Goal: Task Accomplishment & Management: Complete application form

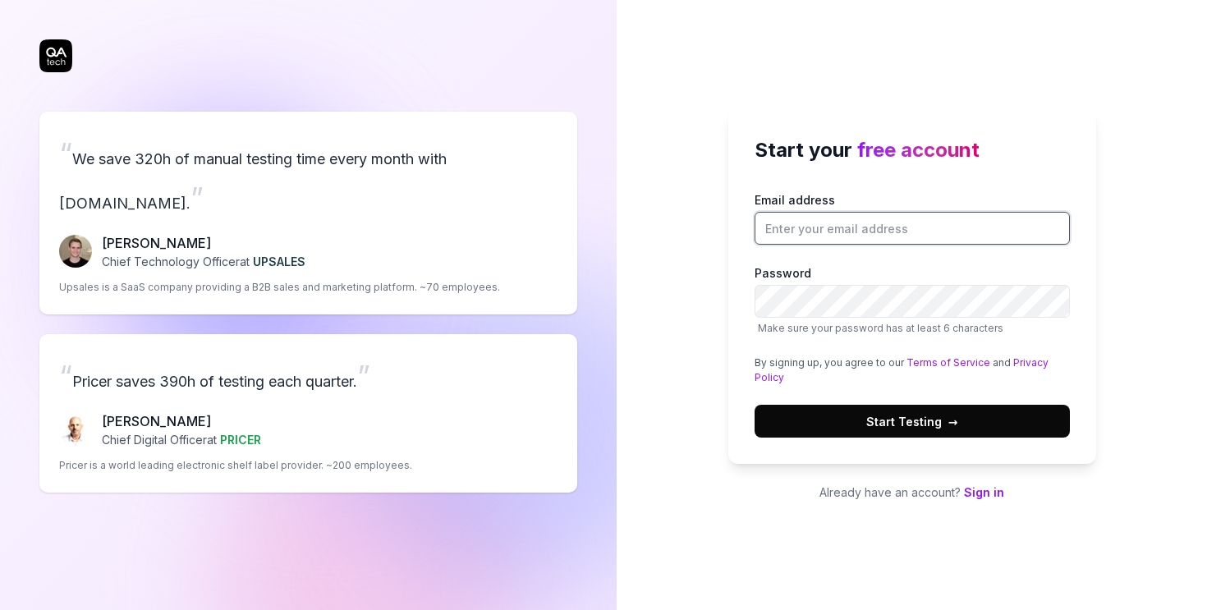
click at [814, 227] on input "Email address" at bounding box center [911, 228] width 315 height 33
type input "[PERSON_NAME][EMAIL_ADDRESS][DOMAIN_NAME]"
click at [837, 561] on div "Start your free account Email address [PERSON_NAME][EMAIL_ADDRESS][DOMAIN_NAME]…" at bounding box center [912, 305] width 590 height 610
click at [933, 426] on span "Start Testing →" at bounding box center [912, 421] width 92 height 17
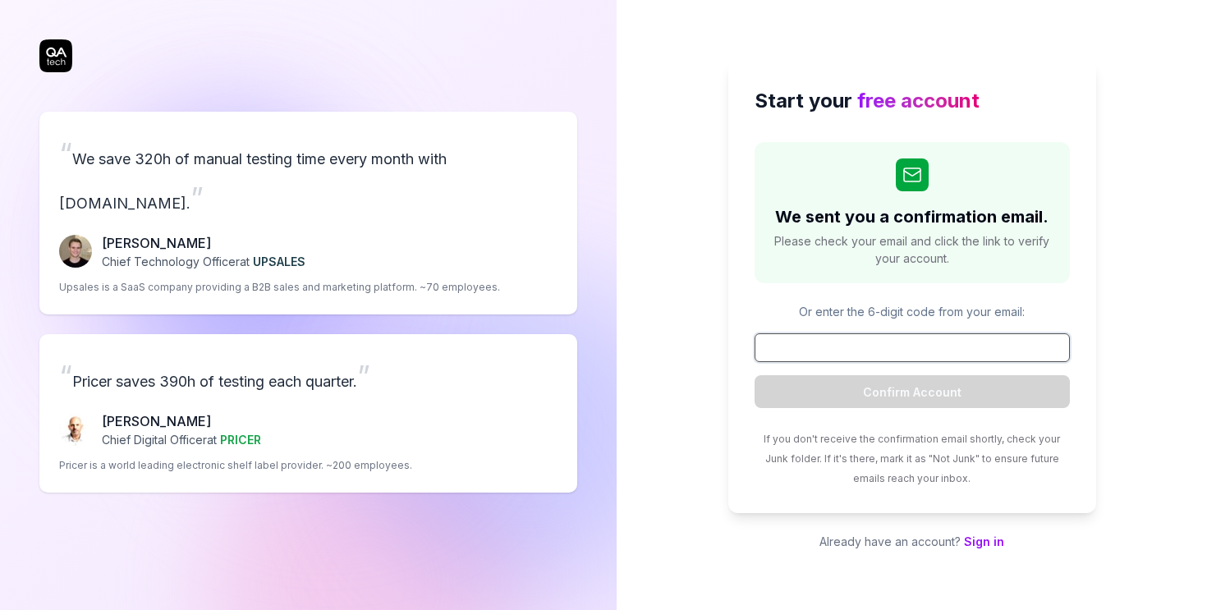
paste input "803334"
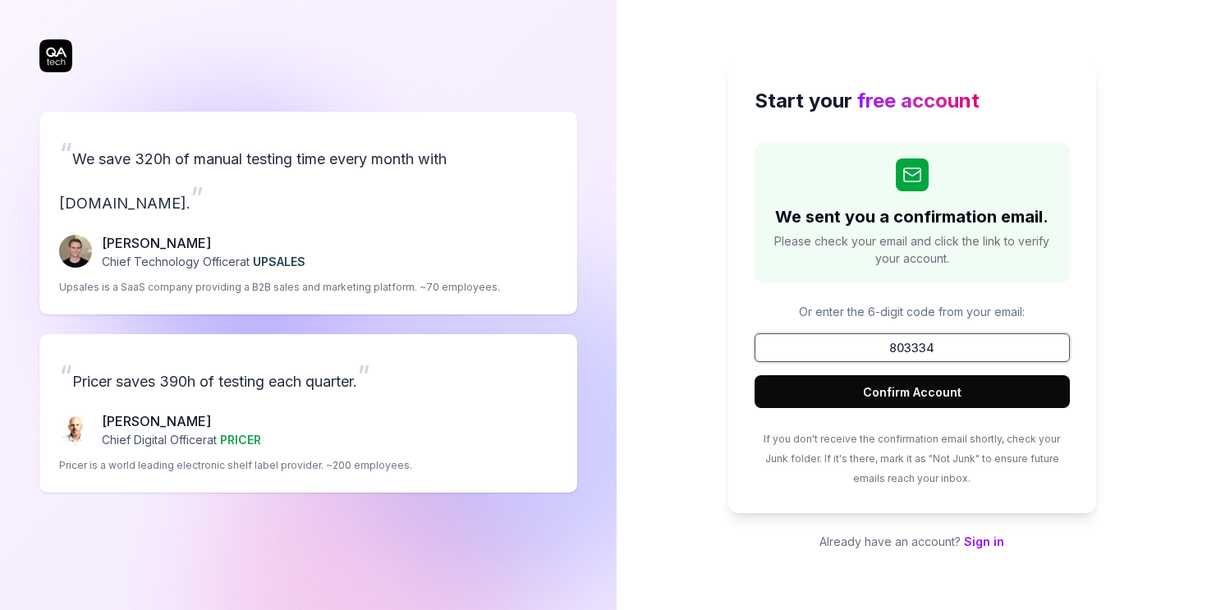
type input "803334"
click at [879, 397] on button "Confirm Account" at bounding box center [911, 391] width 315 height 33
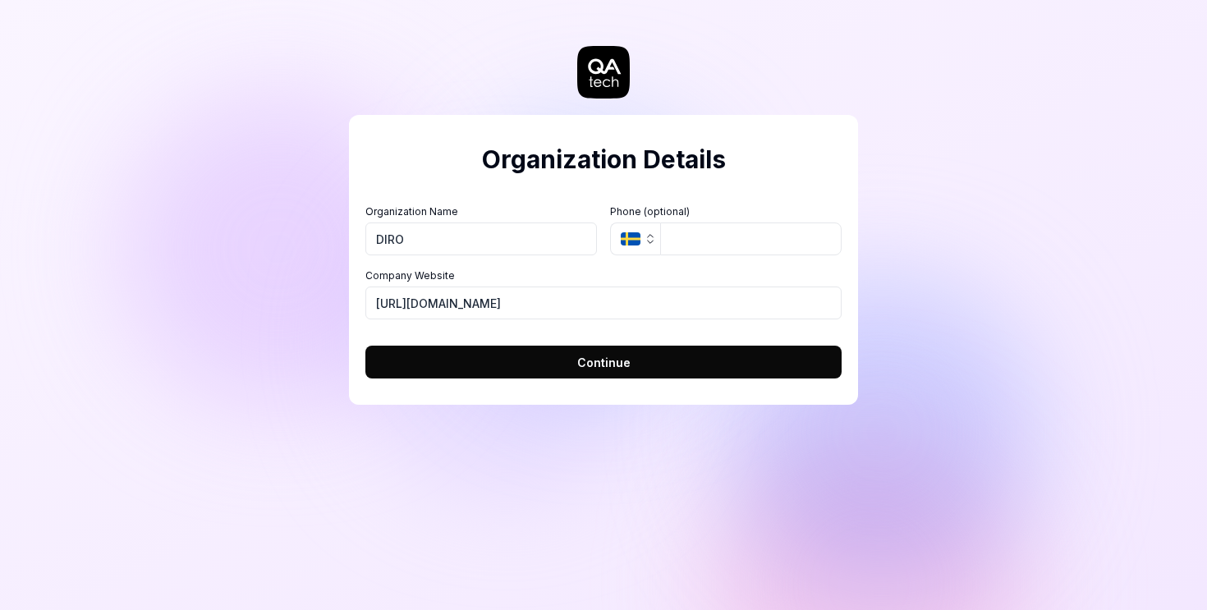
type input "DIRO"
click at [638, 247] on button "SE" at bounding box center [635, 238] width 50 height 33
click at [552, 356] on button "Continue" at bounding box center [603, 362] width 476 height 33
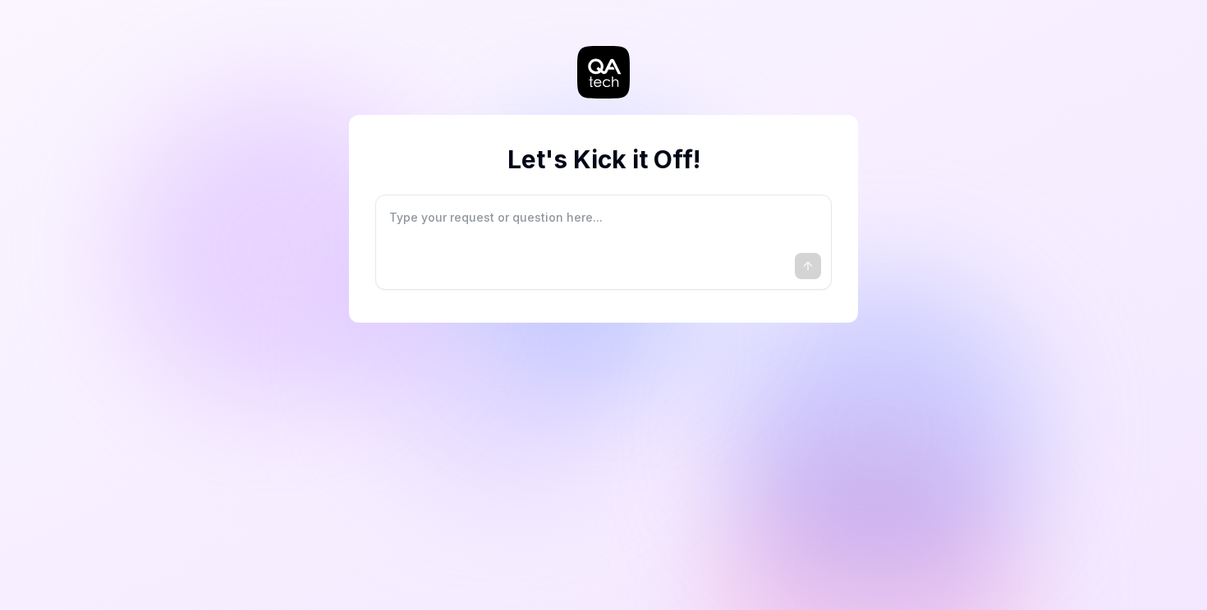
type textarea "*"
type textarea "I"
type textarea "*"
type textarea "I"
type textarea "*"
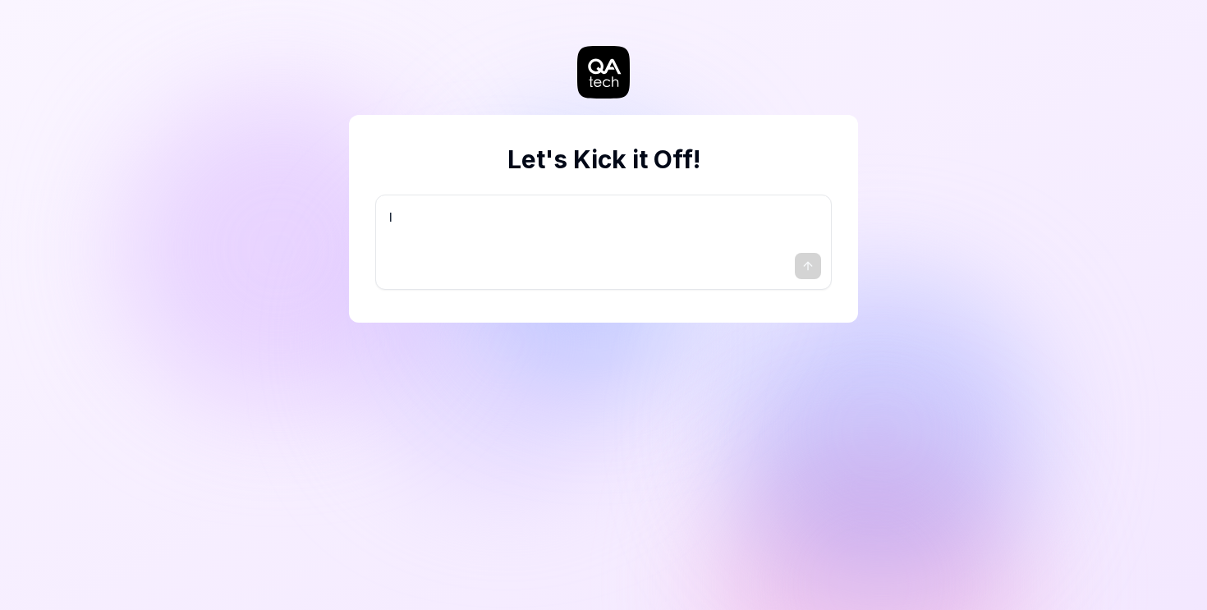
type textarea "I w"
type textarea "*"
type textarea "I wa"
type textarea "*"
type textarea "I wan"
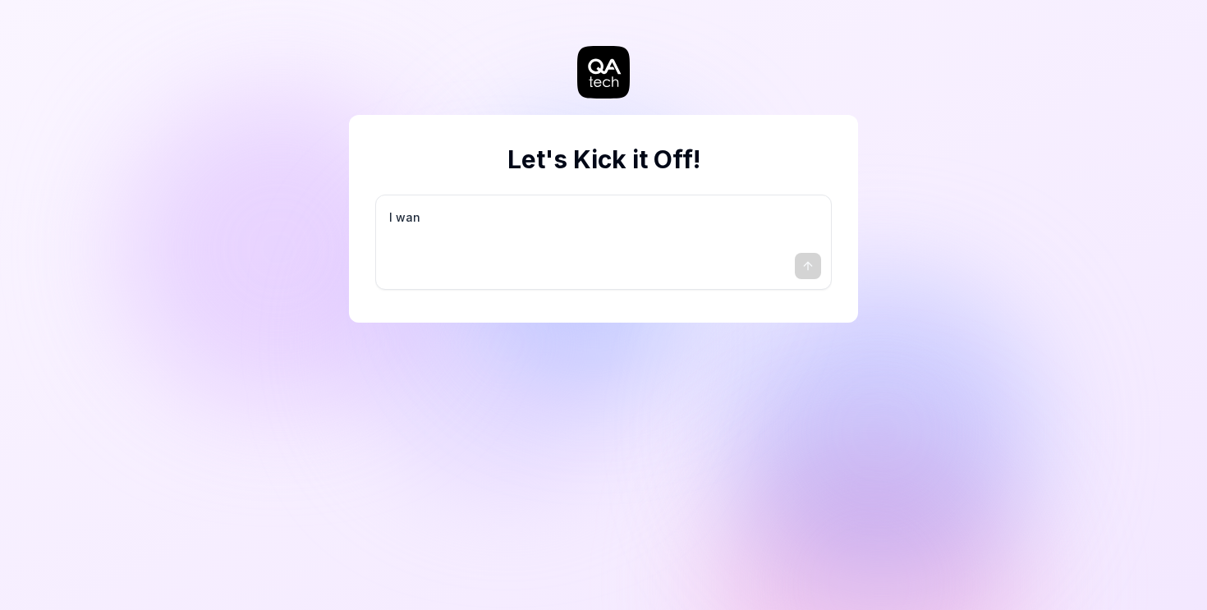
type textarea "*"
type textarea "I want"
type textarea "*"
type textarea "I want"
type textarea "*"
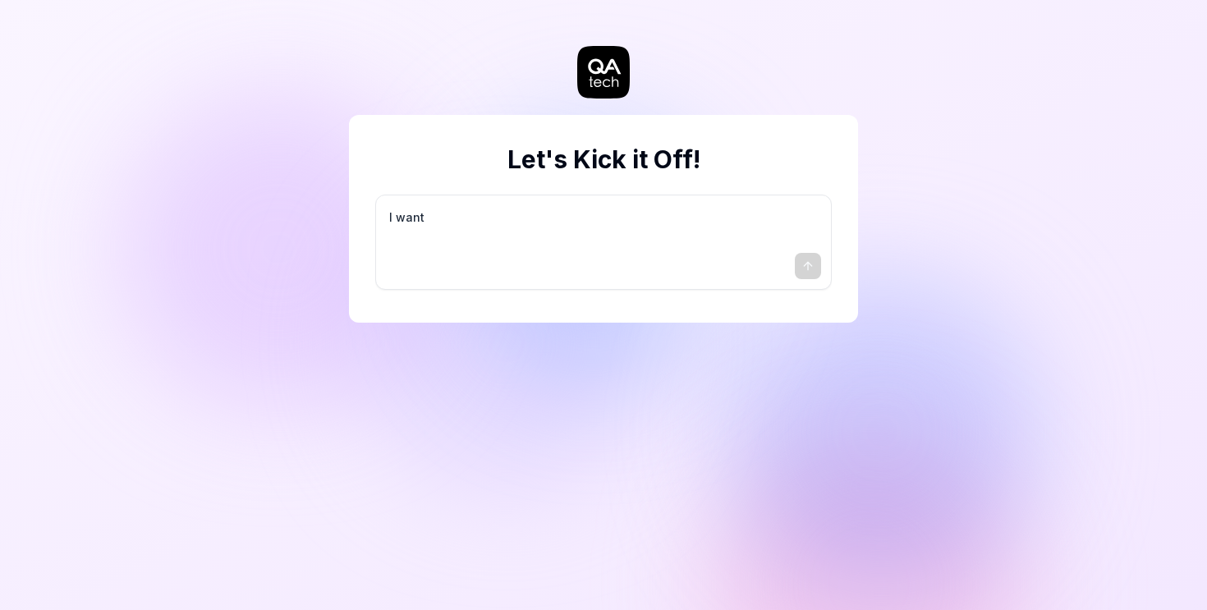
type textarea "I want a"
type textarea "*"
type textarea "I want a"
type textarea "*"
type textarea "I want a g"
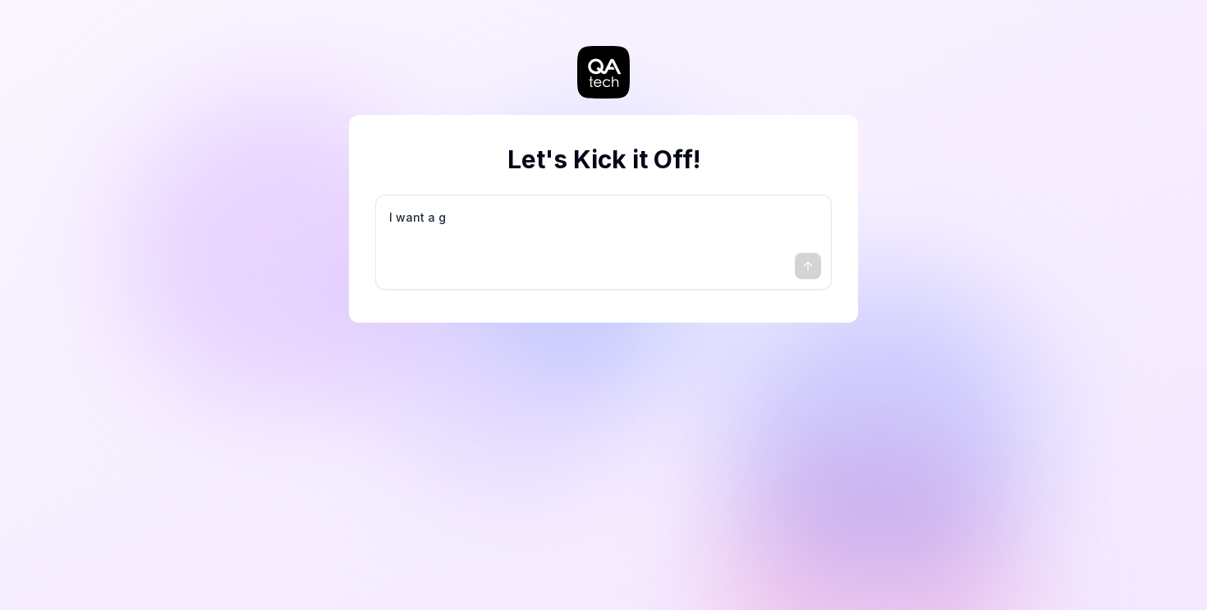
type textarea "*"
type textarea "I want a go"
type textarea "*"
type textarea "I want a goo"
type textarea "*"
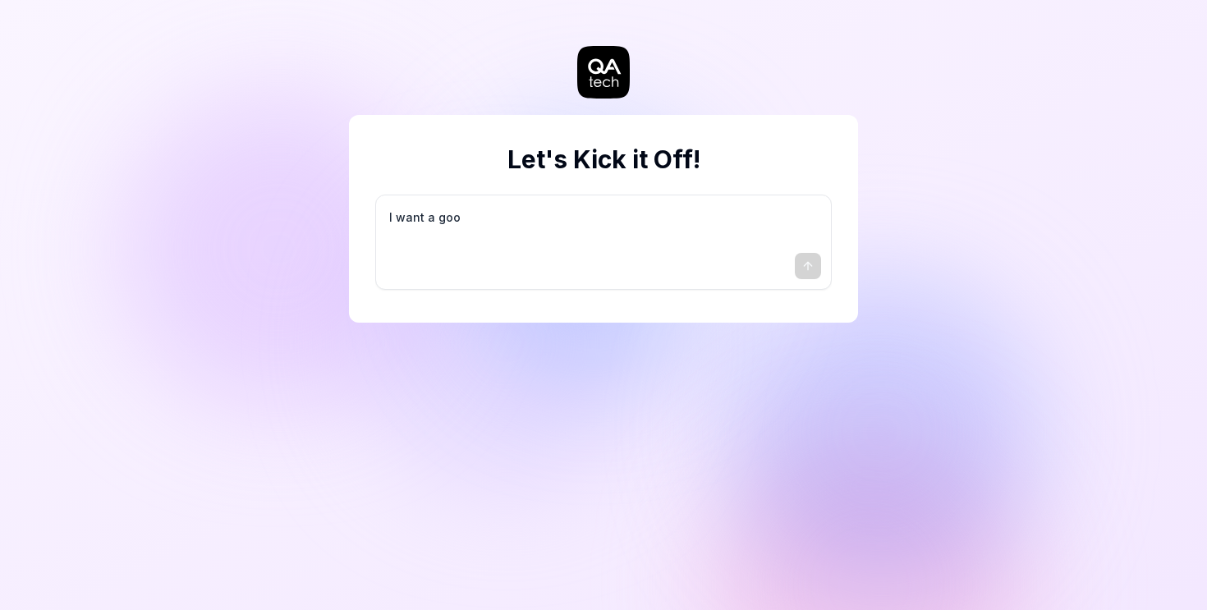
type textarea "I want a good"
type textarea "*"
type textarea "I want a good"
type textarea "*"
type textarea "I want a good t"
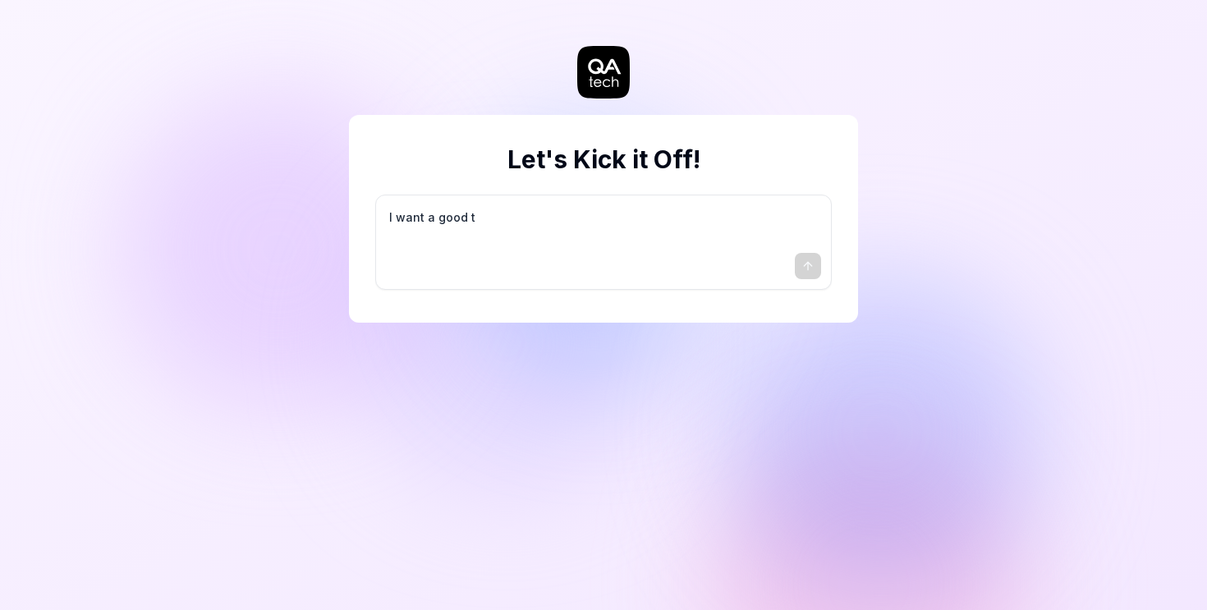
type textarea "*"
type textarea "I want a good te"
type textarea "*"
type textarea "I want a good tes"
type textarea "*"
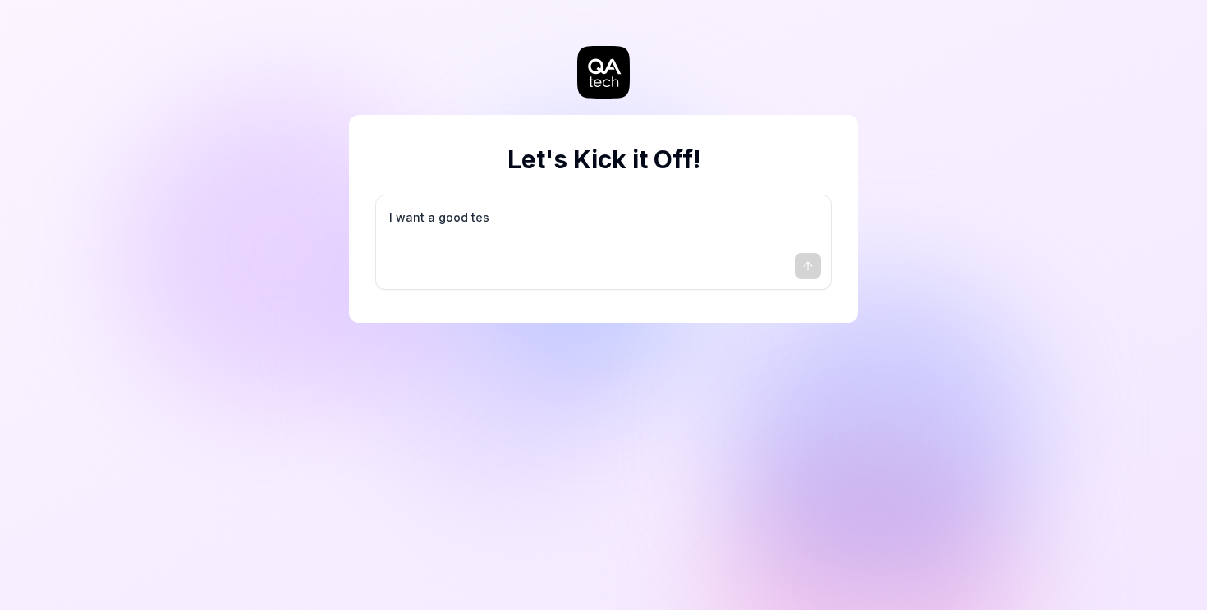
type textarea "I want a good test"
type textarea "*"
type textarea "I want a good test"
type textarea "*"
type textarea "I want a good test s"
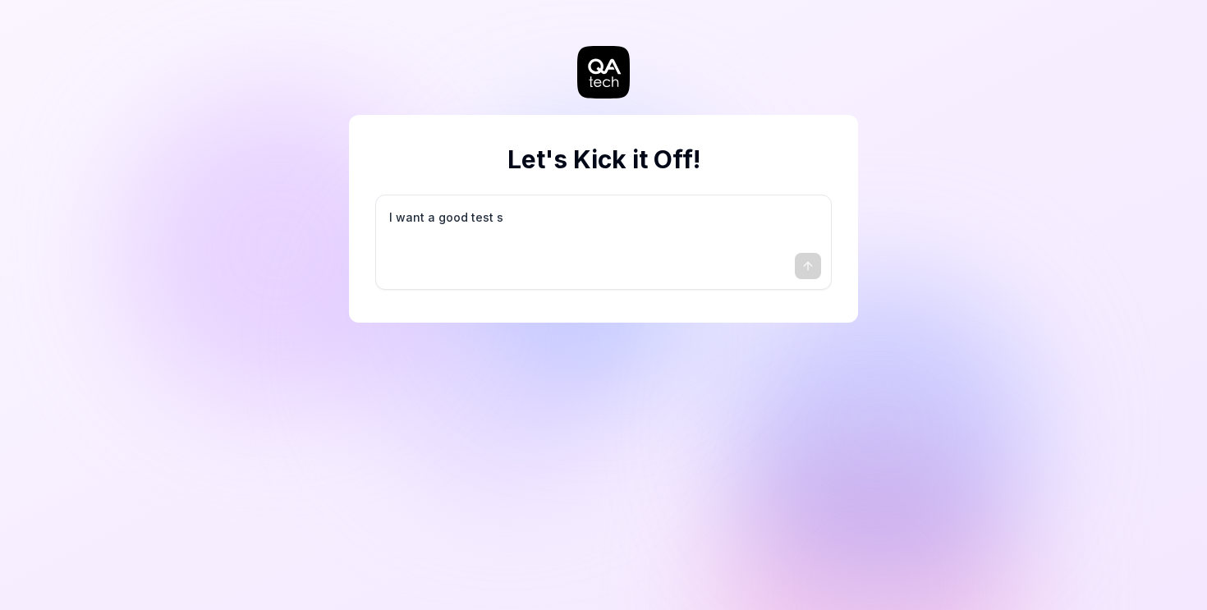
type textarea "*"
type textarea "I want a good test se"
type textarea "*"
type textarea "I want a good test set"
type textarea "*"
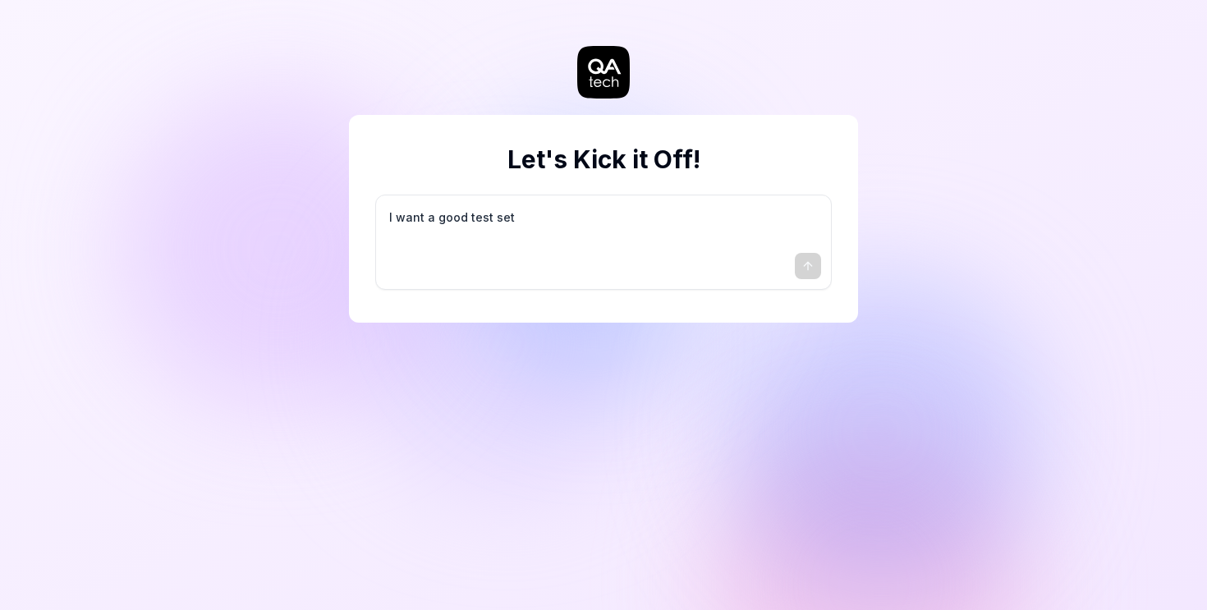
type textarea "I want a good test setu"
type textarea "*"
type textarea "I want a good test setup"
type textarea "*"
type textarea "I want a good test setup"
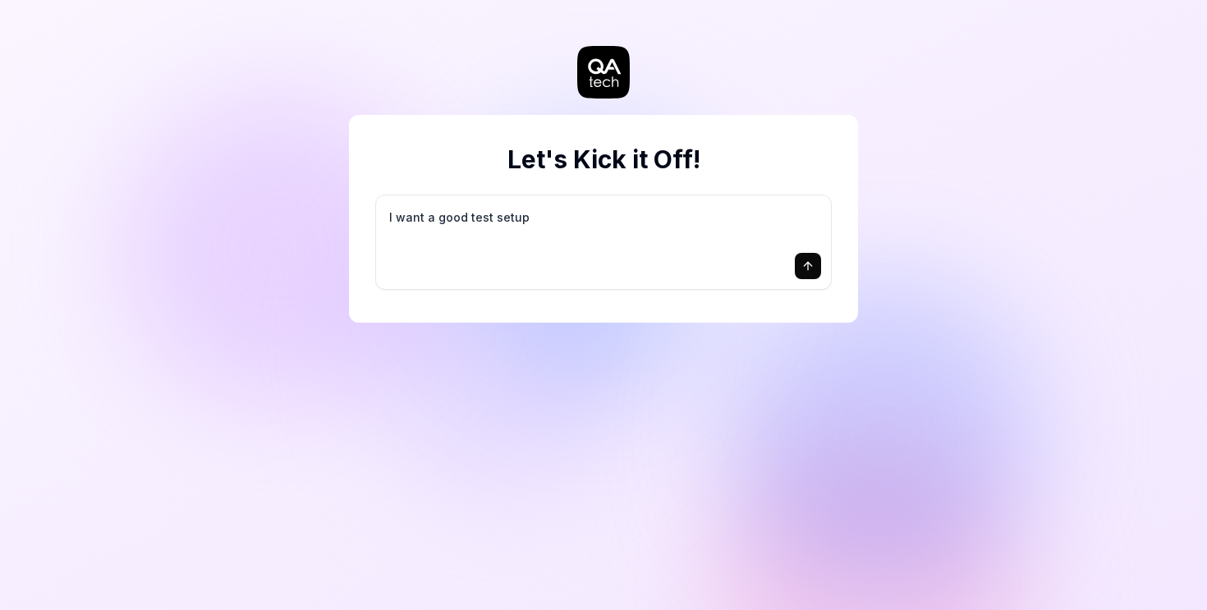
type textarea "*"
type textarea "I want a good test setup f"
type textarea "*"
type textarea "I want a good test setup fo"
type textarea "*"
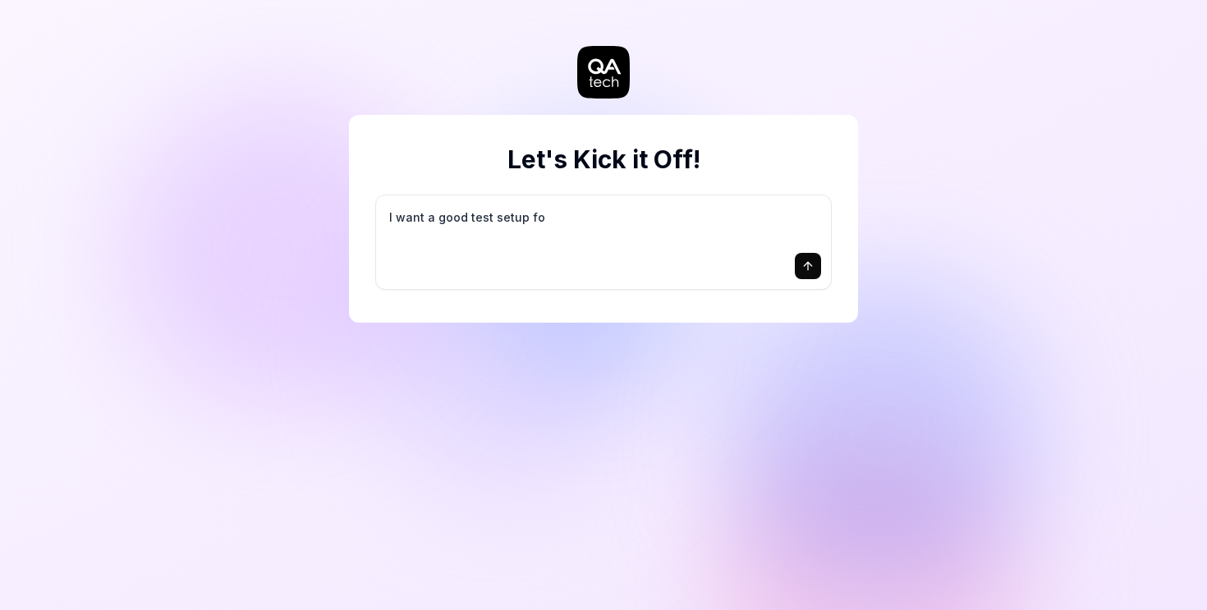
type textarea "I want a good test setup for"
type textarea "*"
type textarea "I want a good test setup for"
type textarea "*"
type textarea "I want a good test setup for m"
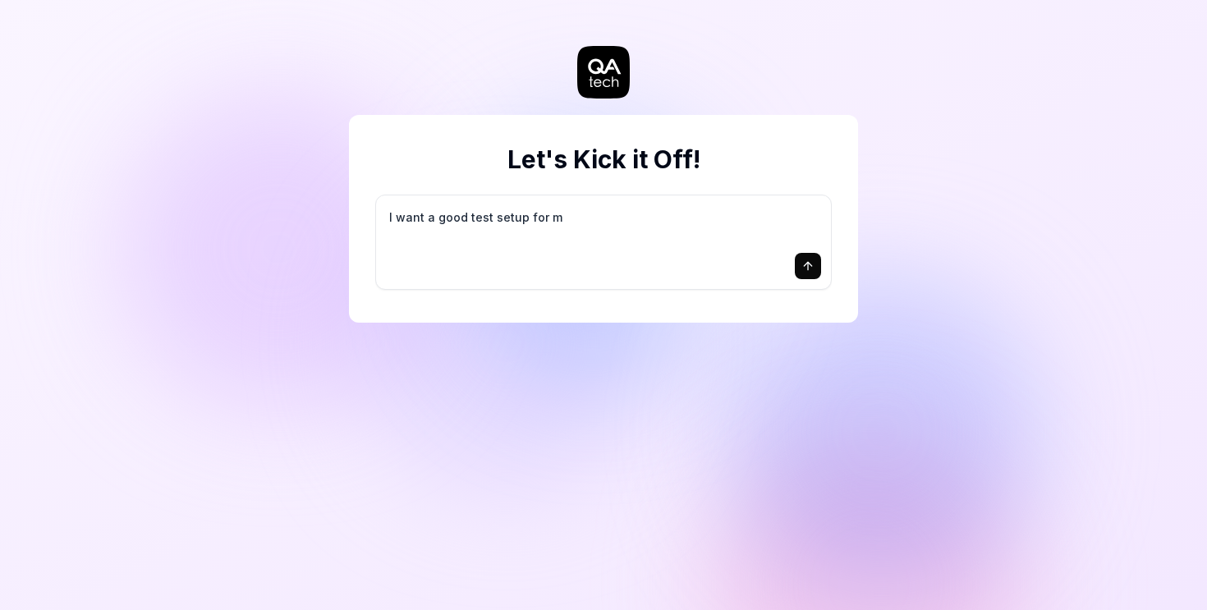
type textarea "*"
type textarea "I want a good test setup for my"
type textarea "*"
type textarea "I want a good test setup for my"
type textarea "*"
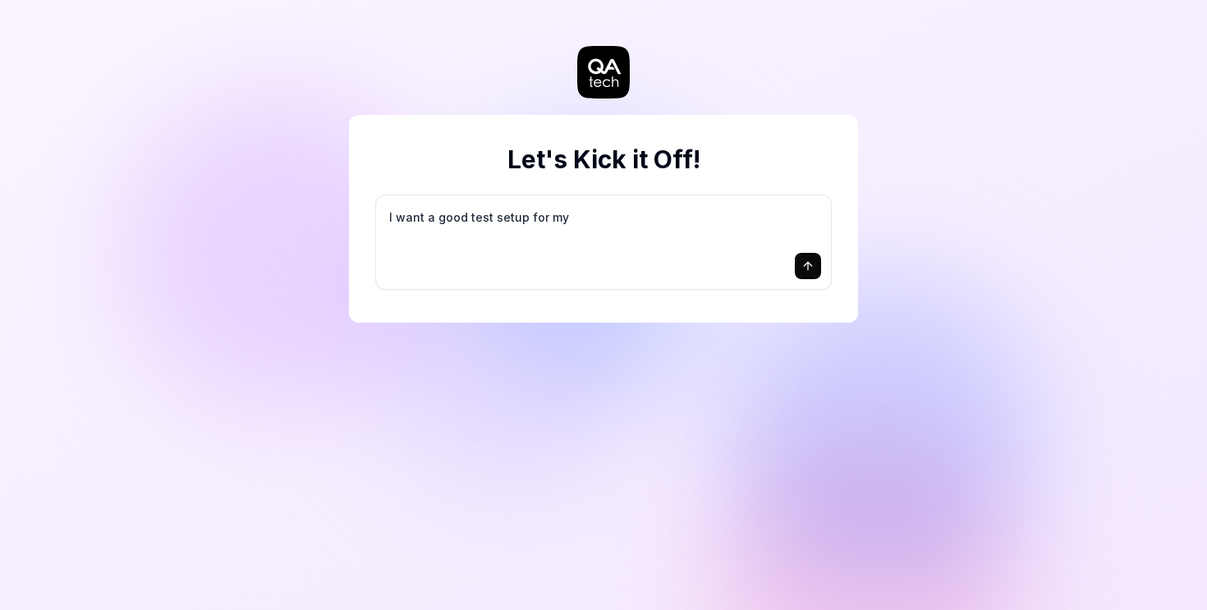
type textarea "I want a good test setup for my s"
type textarea "*"
type textarea "I want a good test setup for my si"
type textarea "*"
type textarea "I want a good test setup for my sit"
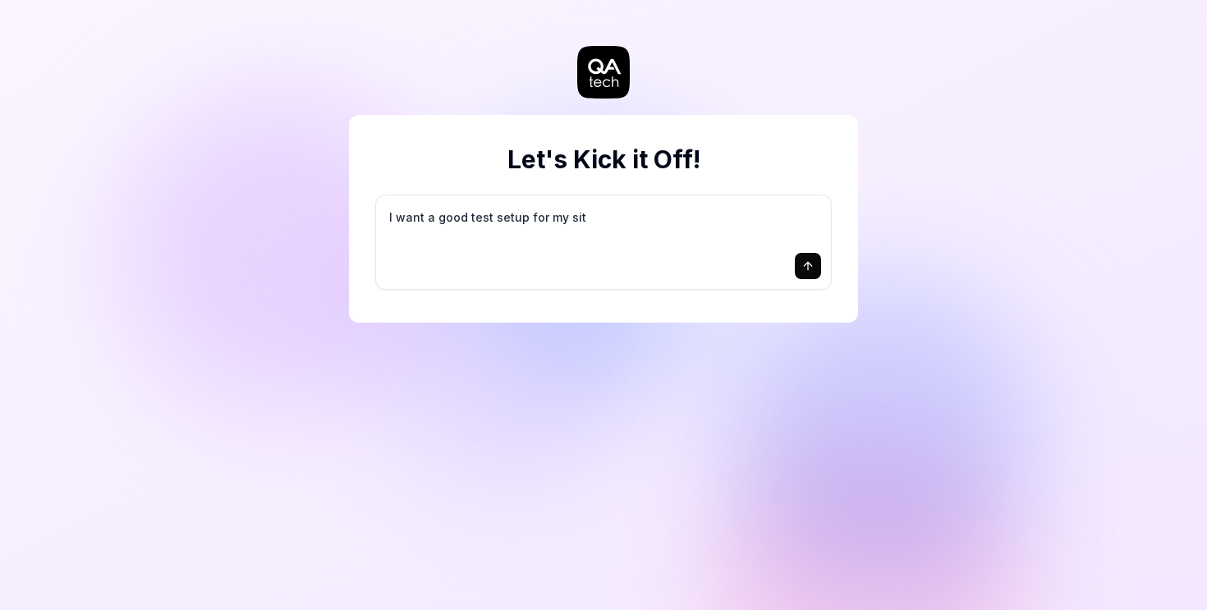
type textarea "*"
type textarea "I want a good test setup for my site"
type textarea "*"
type textarea "I want a good test setup for my site"
type textarea "*"
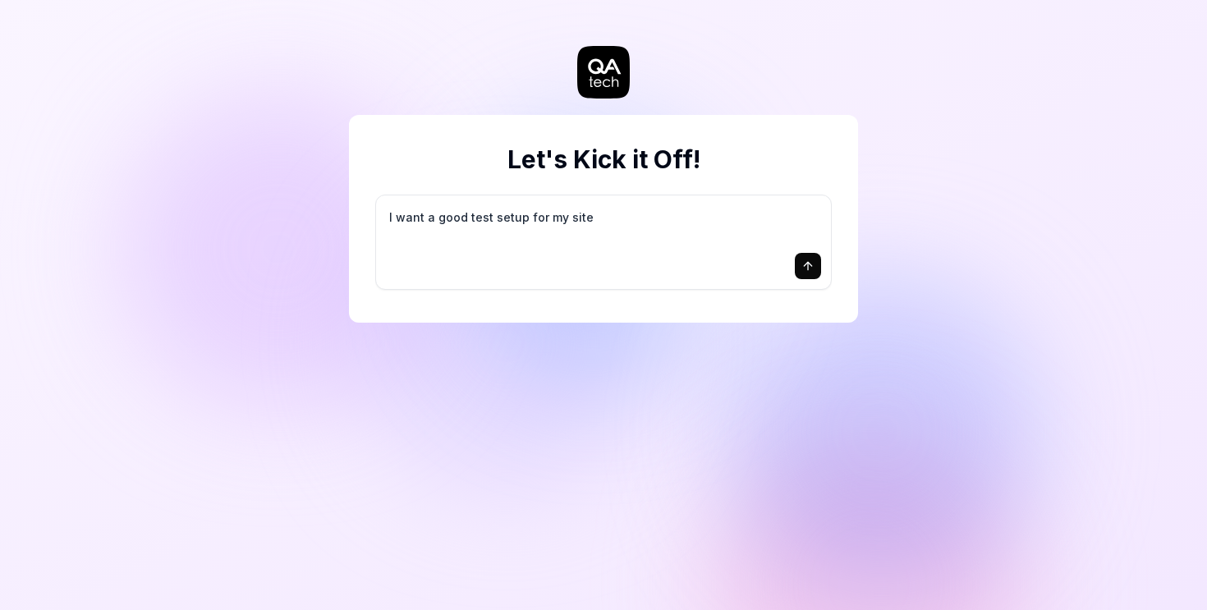
type textarea "I want a good test setup for my site -"
type textarea "*"
type textarea "I want a good test setup for my site -"
type textarea "*"
type textarea "I want a good test setup for my site - h"
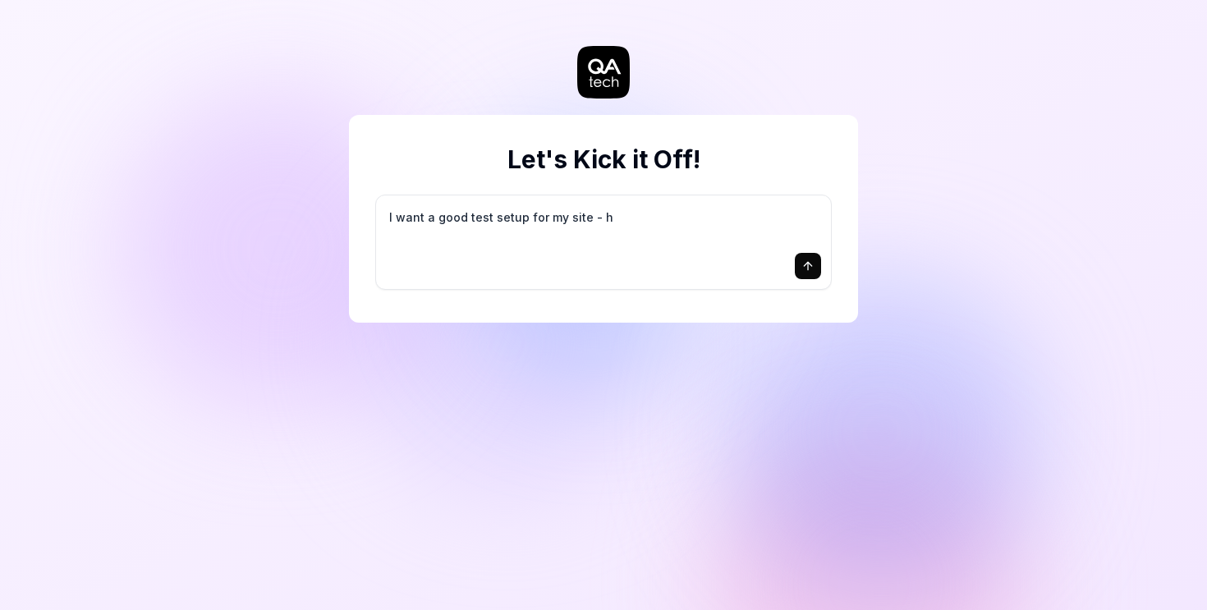
type textarea "*"
type textarea "I want a good test setup for my site - he"
type textarea "*"
type textarea "I want a good test setup for my site - hel"
type textarea "*"
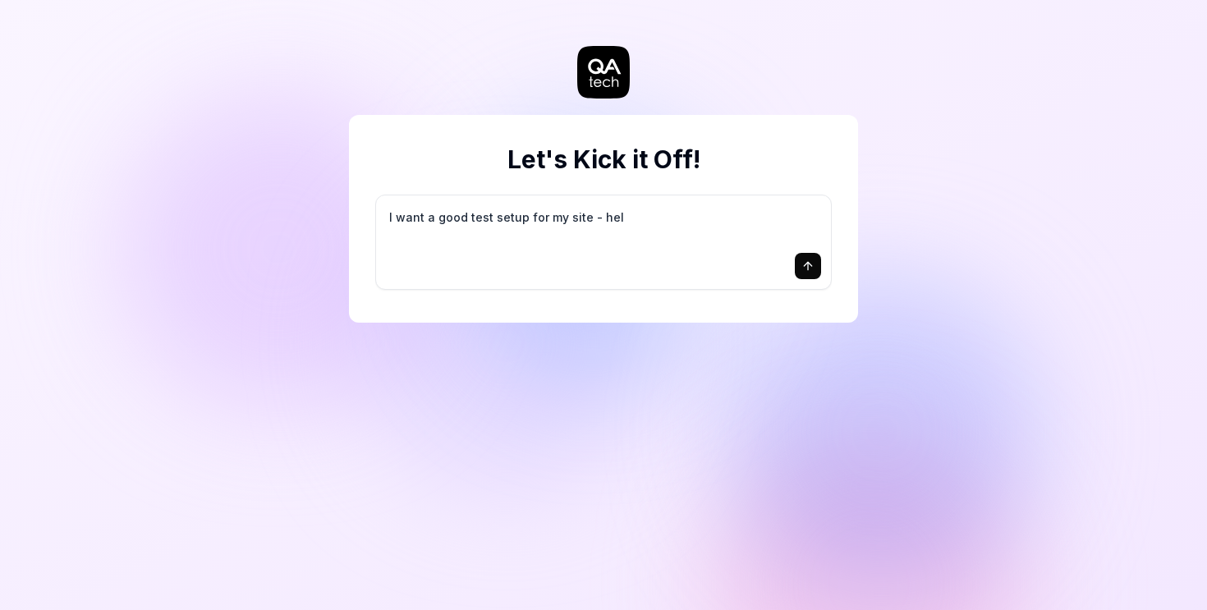
type textarea "I want a good test setup for my site - help"
type textarea "*"
type textarea "I want a good test setup for my site - help"
type textarea "*"
type textarea "I want a good test setup for my site - help m"
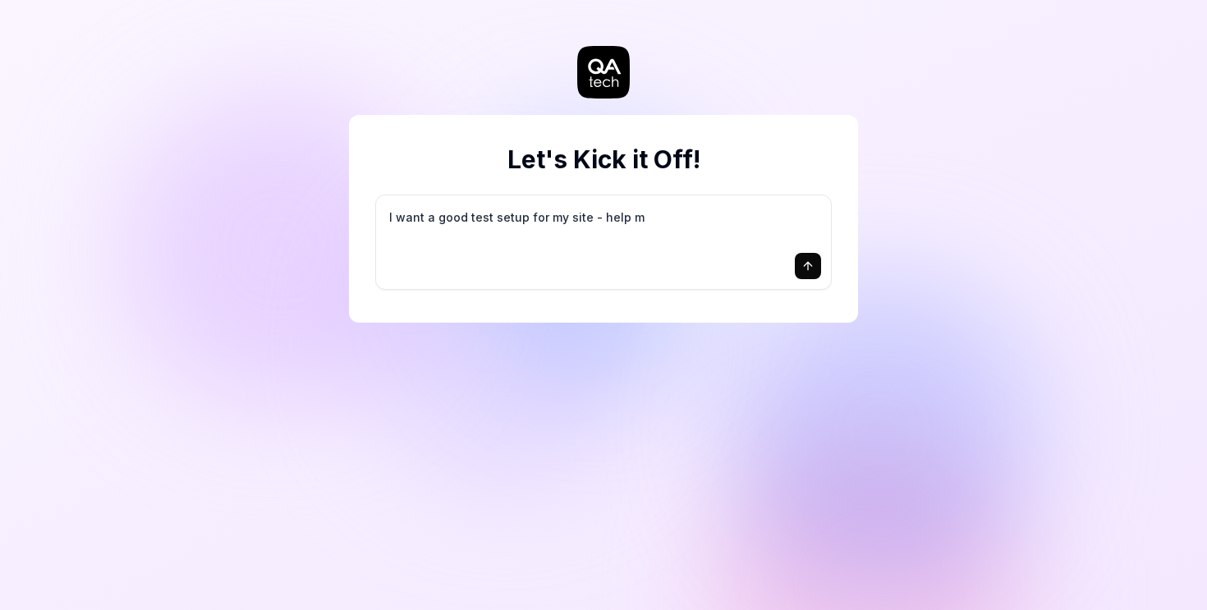
type textarea "*"
type textarea "I want a good test setup for my site - help me"
type textarea "*"
type textarea "I want a good test setup for my site - help me"
type textarea "*"
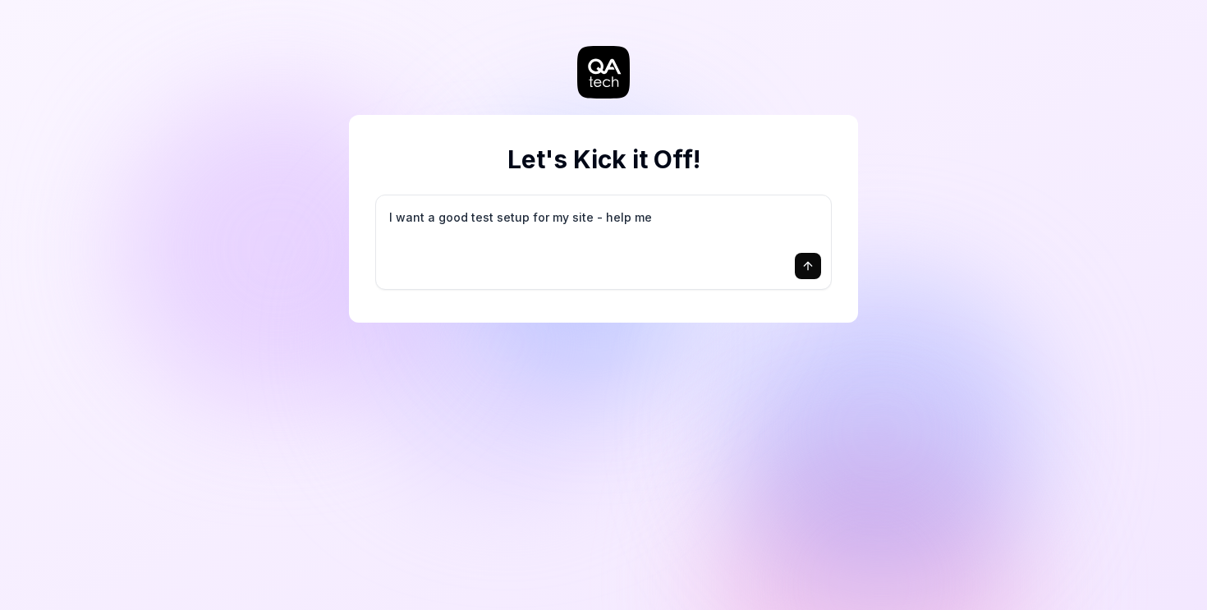
type textarea "I want a good test setup for my site - help me c"
type textarea "*"
type textarea "I want a good test setup for my site - help me cr"
type textarea "*"
type textarea "I want a good test setup for my site - help me cre"
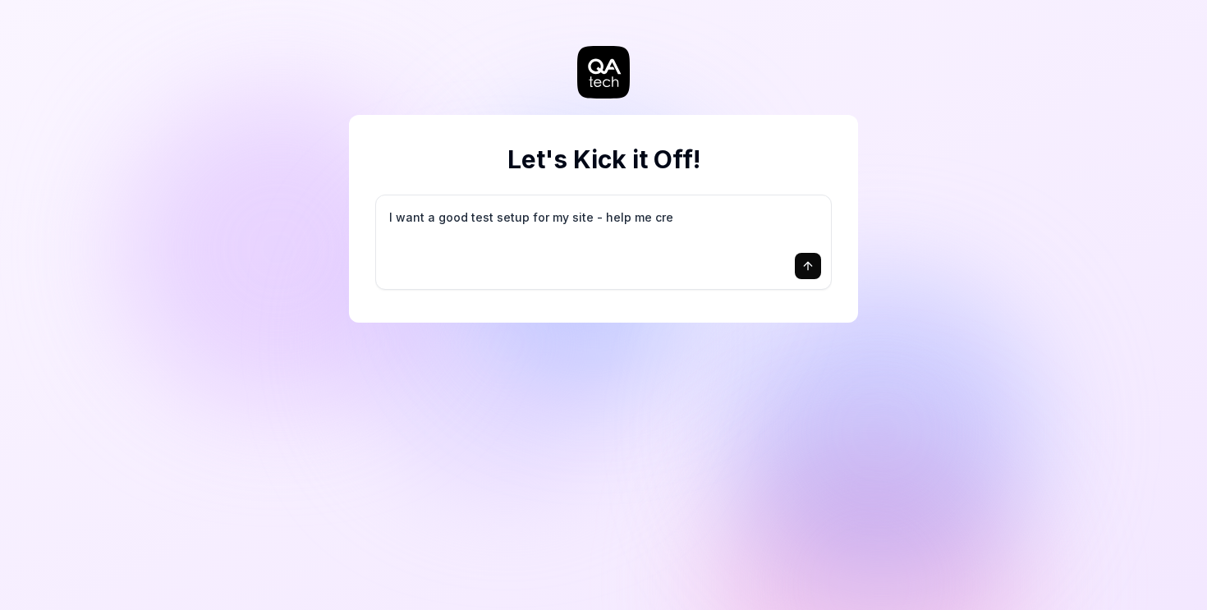
type textarea "*"
type textarea "I want a good test setup for my site - help me crea"
type textarea "*"
type textarea "I want a good test setup for my site - help me creat"
type textarea "*"
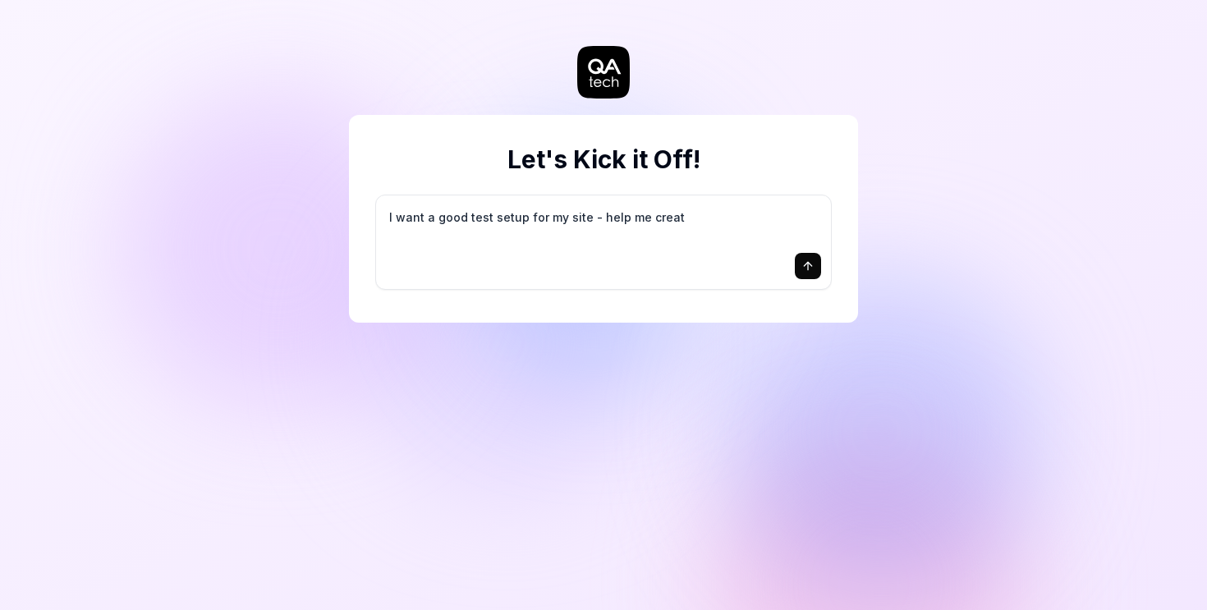
type textarea "I want a good test setup for my site - help me create"
type textarea "*"
type textarea "I want a good test setup for my site - help me create"
type textarea "*"
type textarea "I want a good test setup for my site - help me create t"
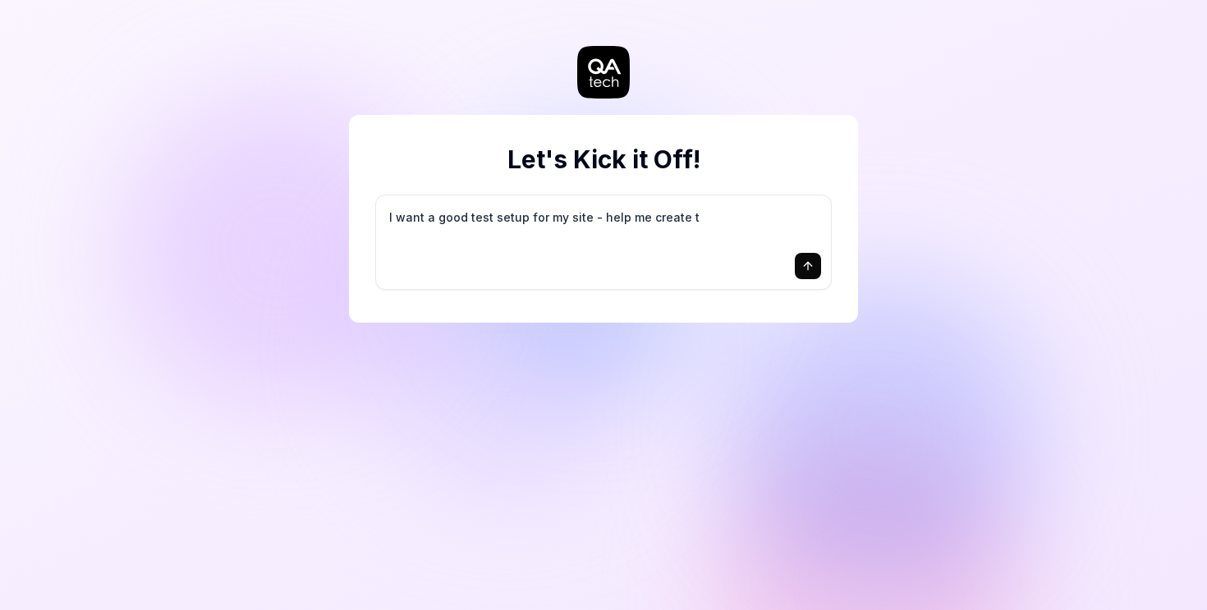
type textarea "*"
type textarea "I want a good test setup for my site - help me create th"
type textarea "*"
type textarea "I want a good test setup for my site - help me create the"
type textarea "*"
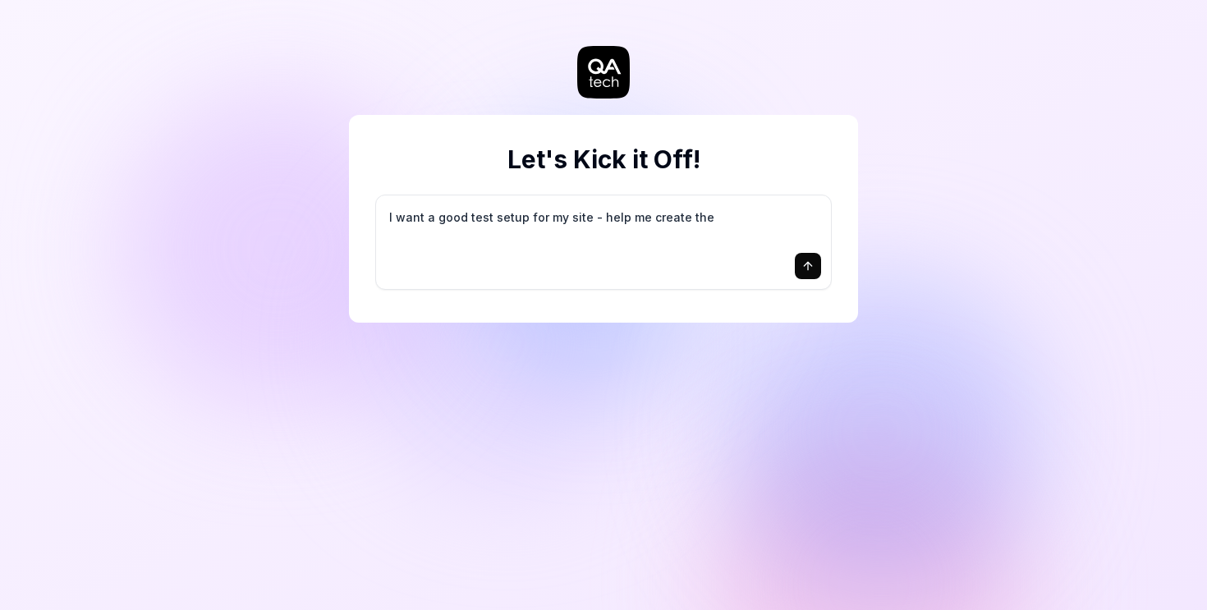
type textarea "I want a good test setup for my site - help me create the"
type textarea "*"
type textarea "I want a good test setup for my site - help me create the f"
type textarea "*"
type textarea "I want a good test setup for my site - help me create the fi"
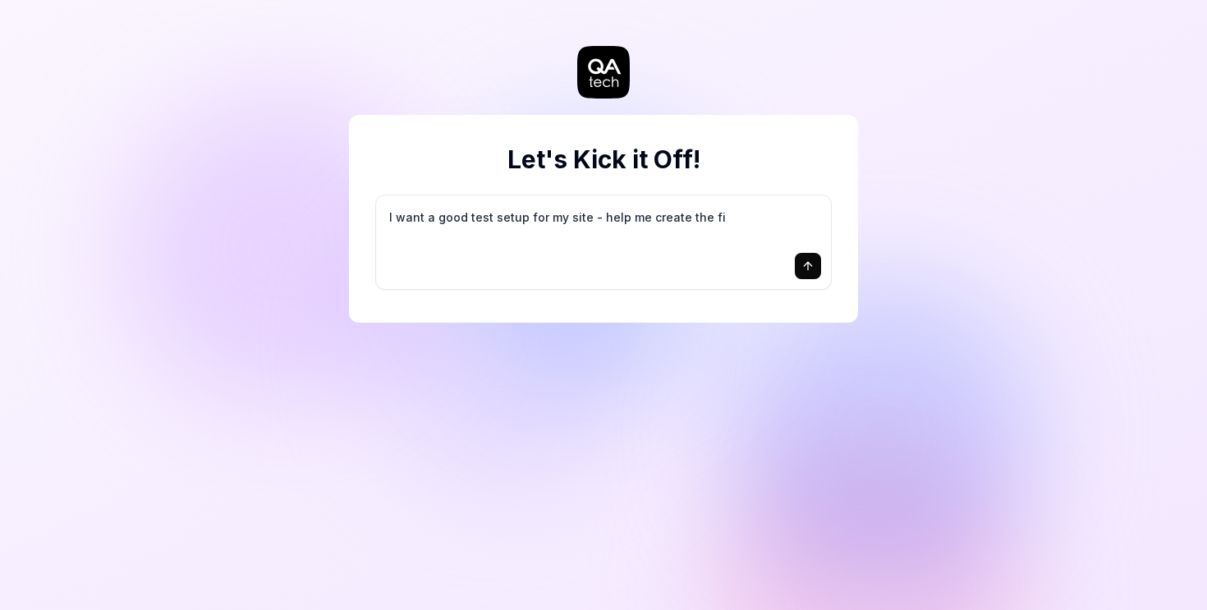
type textarea "*"
type textarea "I want a good test setup for my site - help me create the fir"
type textarea "*"
type textarea "I want a good test setup for my site - help me create the firs"
type textarea "*"
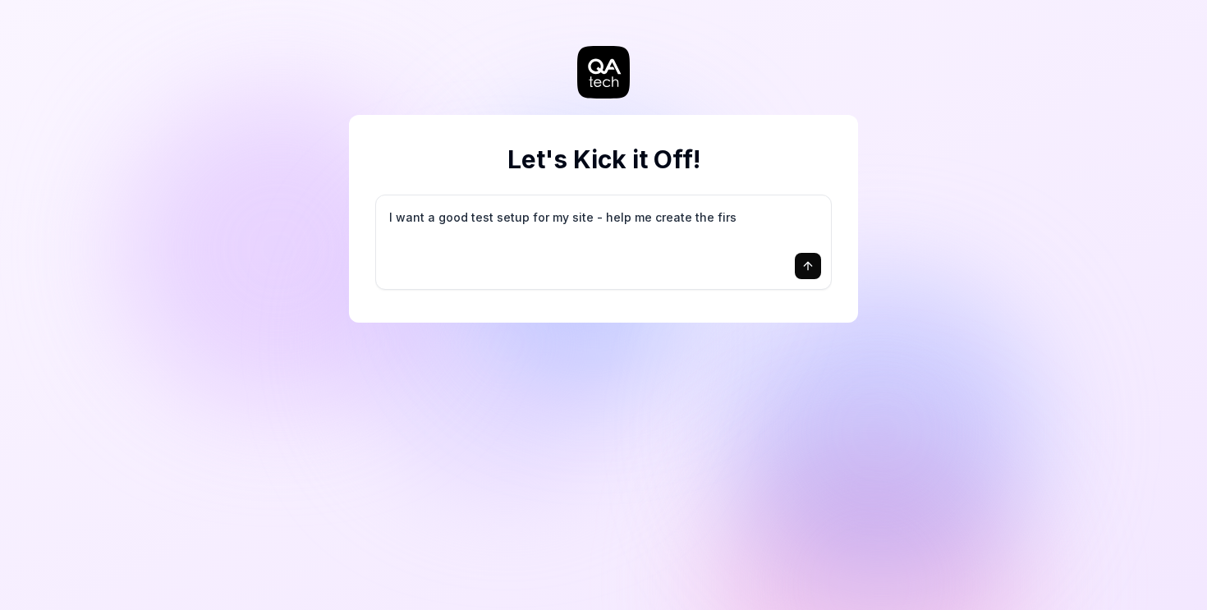
type textarea "I want a good test setup for my site - help me create the first"
type textarea "*"
type textarea "I want a good test setup for my site - help me create the first"
type textarea "*"
type textarea "I want a good test setup for my site - help me create the first 3"
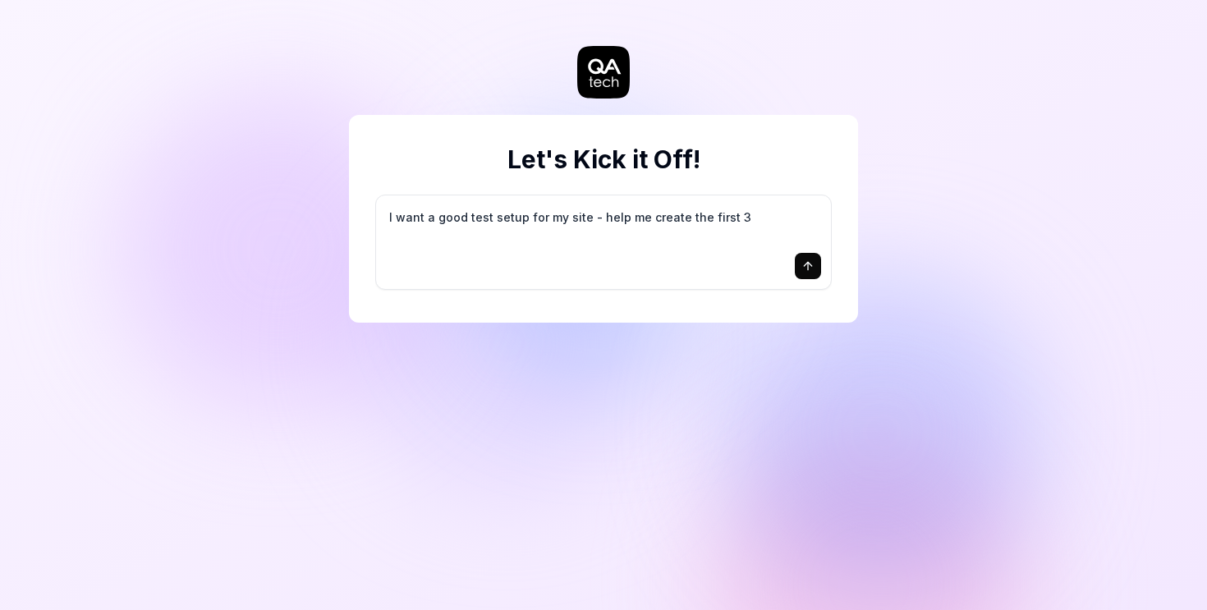
type textarea "*"
type textarea "I want a good test setup for my site - help me create the first 3-"
type textarea "*"
type textarea "I want a good test setup for my site - help me create the first 3-5"
type textarea "*"
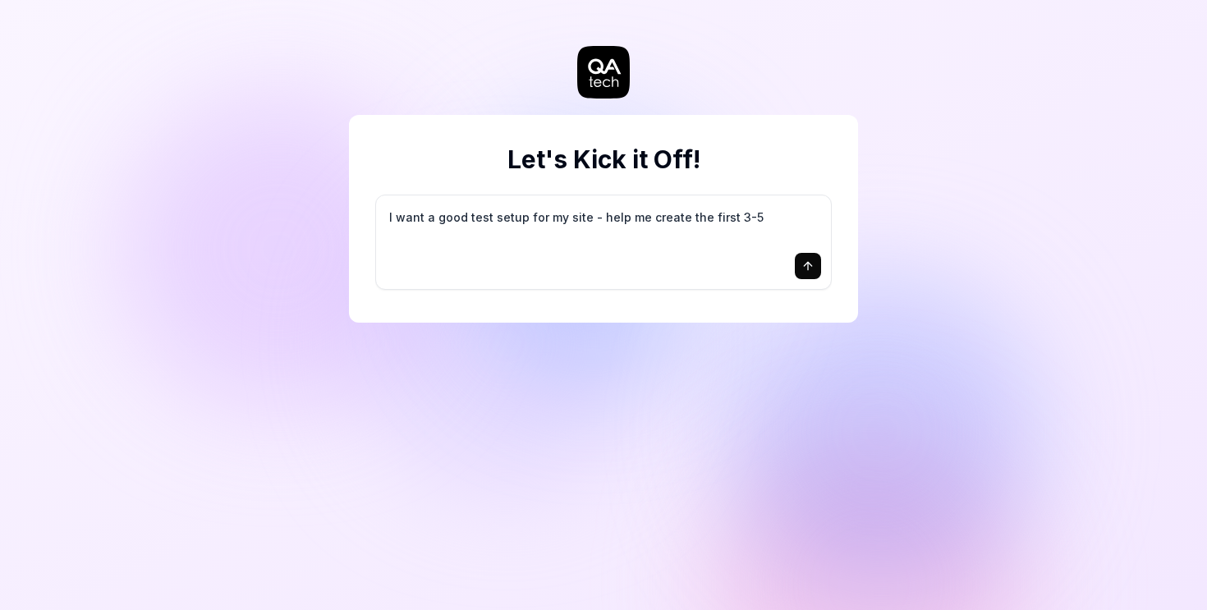
type textarea "I want a good test setup for my site - help me create the first 3-5"
type textarea "*"
type textarea "I want a good test setup for my site - help me create the first 3-5 t"
type textarea "*"
type textarea "I want a good test setup for my site - help me create the first 3-5 te"
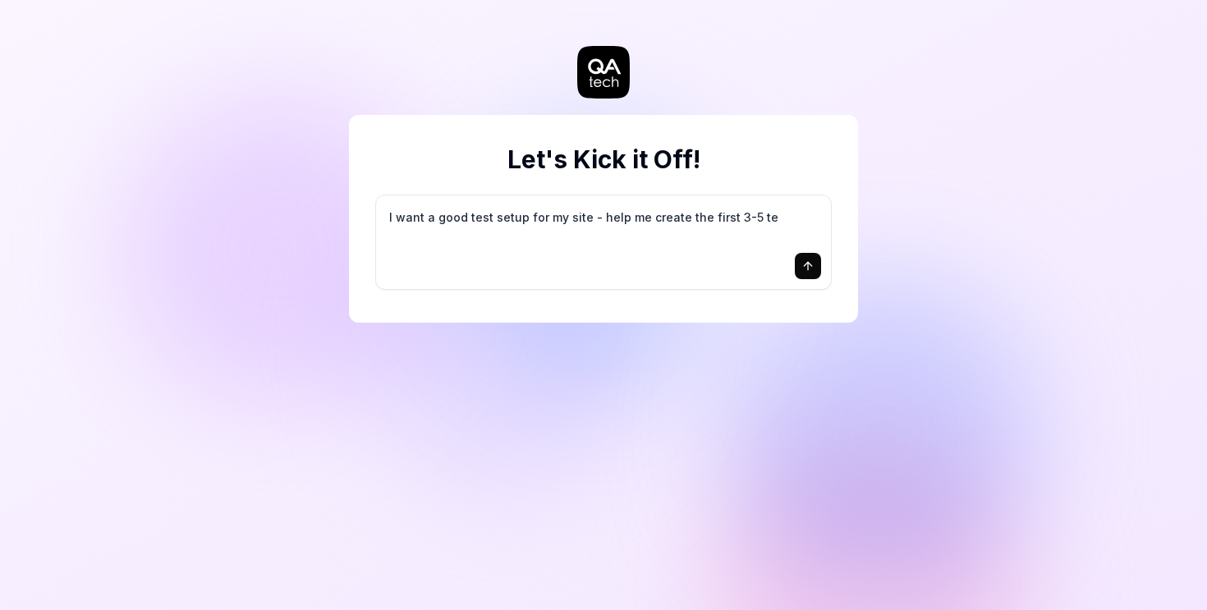
type textarea "*"
type textarea "I want a good test setup for my site - help me create the first 3-5 tes"
type textarea "*"
type textarea "I want a good test setup for my site - help me create the first 3-5 test"
type textarea "*"
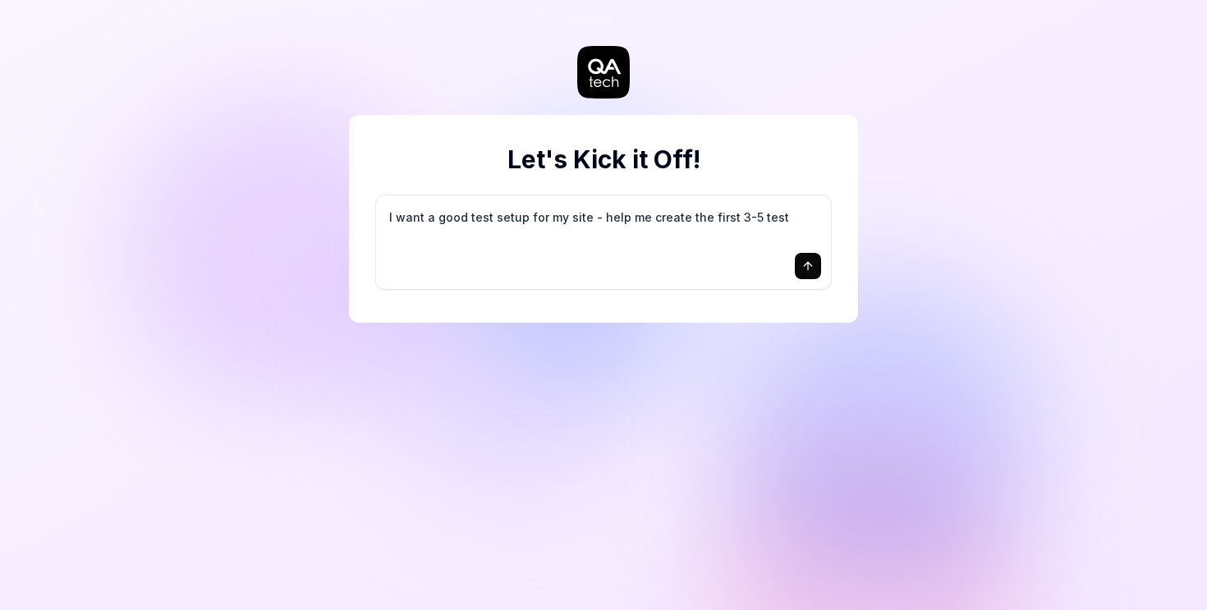
type textarea "I want a good test setup for my site - help me create the first 3-5 test"
type textarea "*"
type textarea "I want a good test setup for my site - help me create the first 3-5 test c"
type textarea "*"
type textarea "I want a good test setup for my site - help me create the first 3-5 test ca"
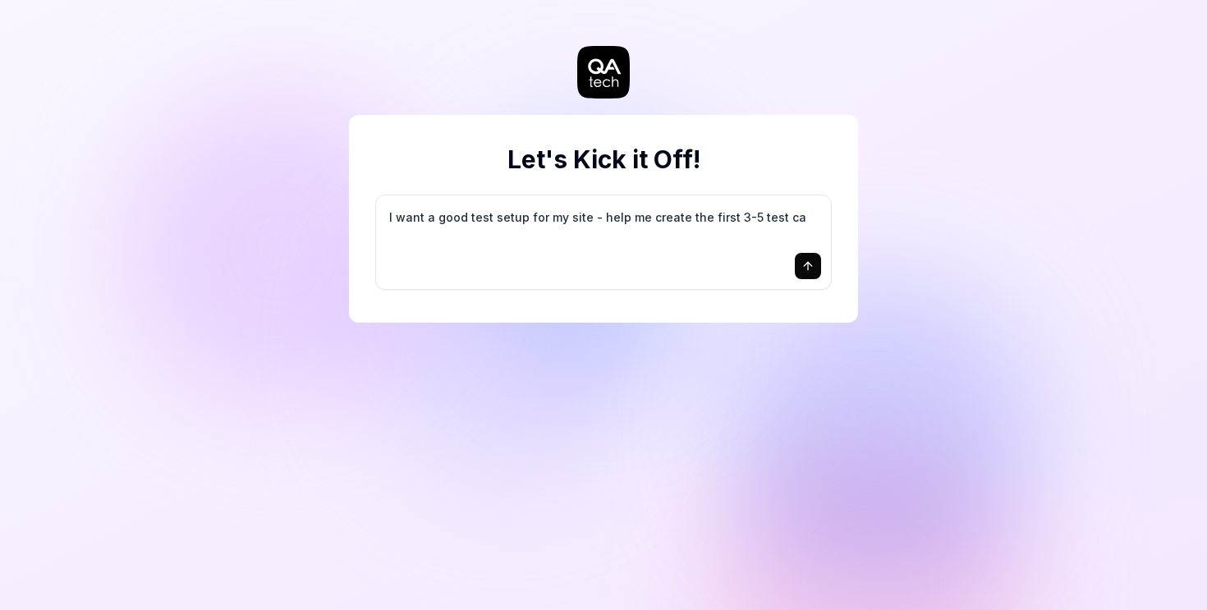
type textarea "*"
type textarea "I want a good test setup for my site - help me create the first 3-5 test cas"
type textarea "*"
type textarea "I want a good test setup for my site - help me create the first 3-5 test case"
type textarea "*"
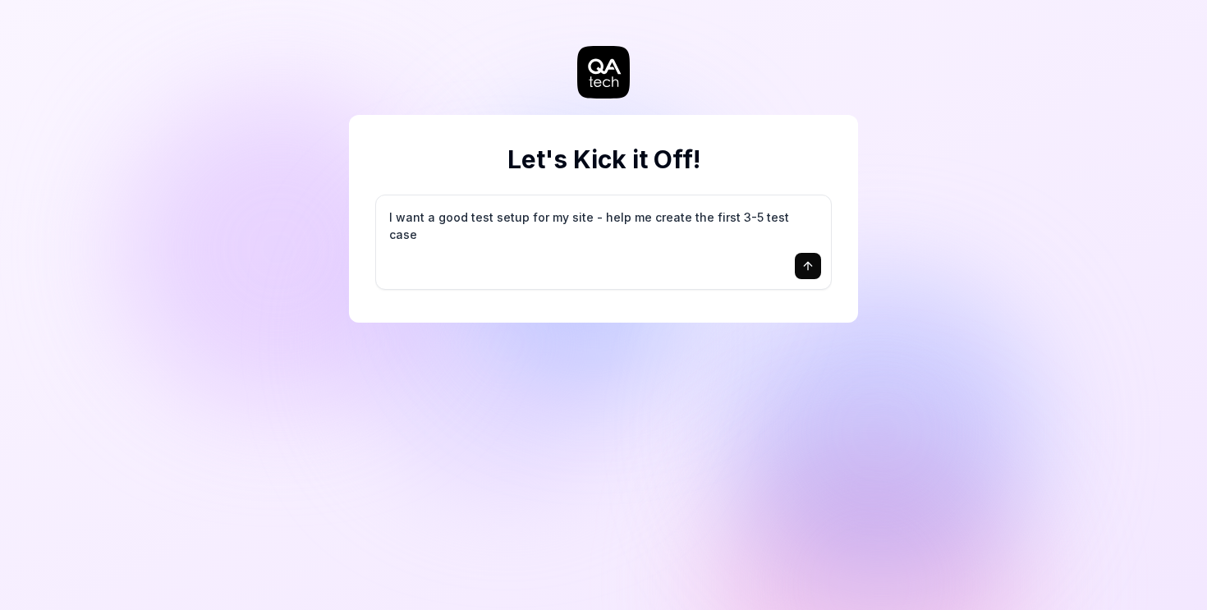
type textarea "I want a good test setup for my site - help me create the first 3-5 test cases"
drag, startPoint x: 582, startPoint y: 220, endPoint x: 562, endPoint y: 220, distance: 20.5
click at [562, 220] on textarea "I want a good test setup for my site - help me create the first 3-5 test cases" at bounding box center [603, 225] width 435 height 41
type textarea "*"
type textarea "I want a good test setup for my P - help me create the first 3-5 test cases"
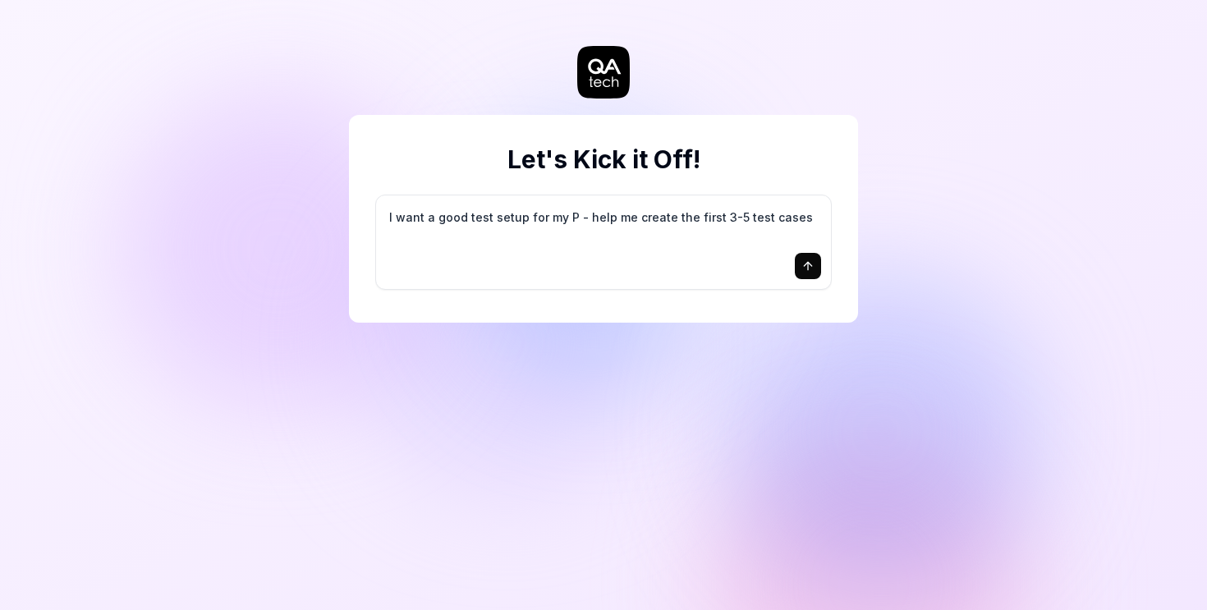
type textarea "*"
type textarea "I want a good test setup for my PO - help me create the first 3-5 test cases"
type textarea "*"
type textarea "I want a good test setup for my POR - help me create the first 3-5 test cases"
type textarea "*"
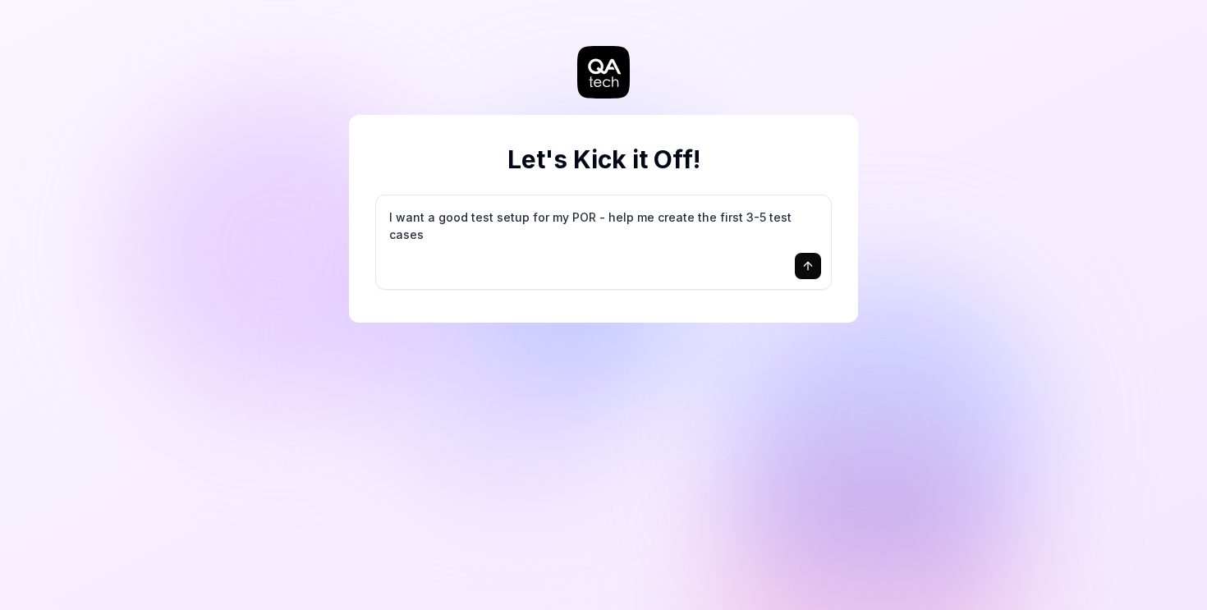
type textarea "I want a good test setup for my PORT - help me create the first 3-5 test cases"
type textarea "*"
type textarea "I want a good test setup for my PORTA - help me create the first 3-5 test cases"
type textarea "*"
type textarea "I want a good test setup for my PORTAL - help me create the first 3-5 test cases"
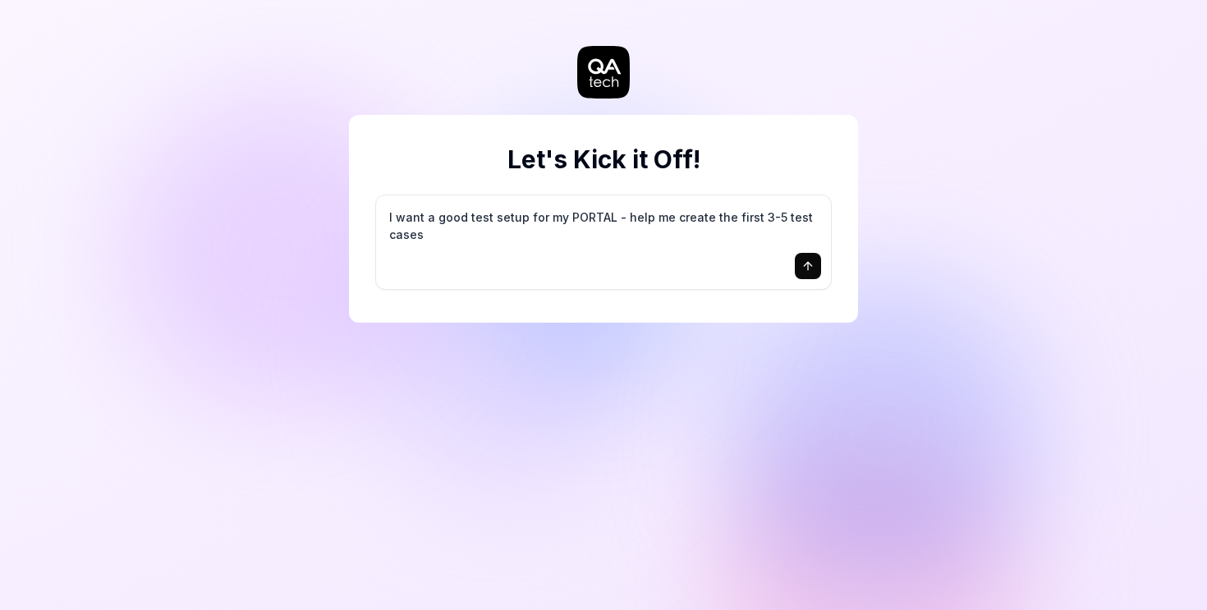
type textarea "*"
type textarea "I want a good test setup for my PORTA - help me create the first 3-5 test cases"
type textarea "*"
type textarea "I want a good test setup for my PORT - help me create the first 3-5 test cases"
type textarea "*"
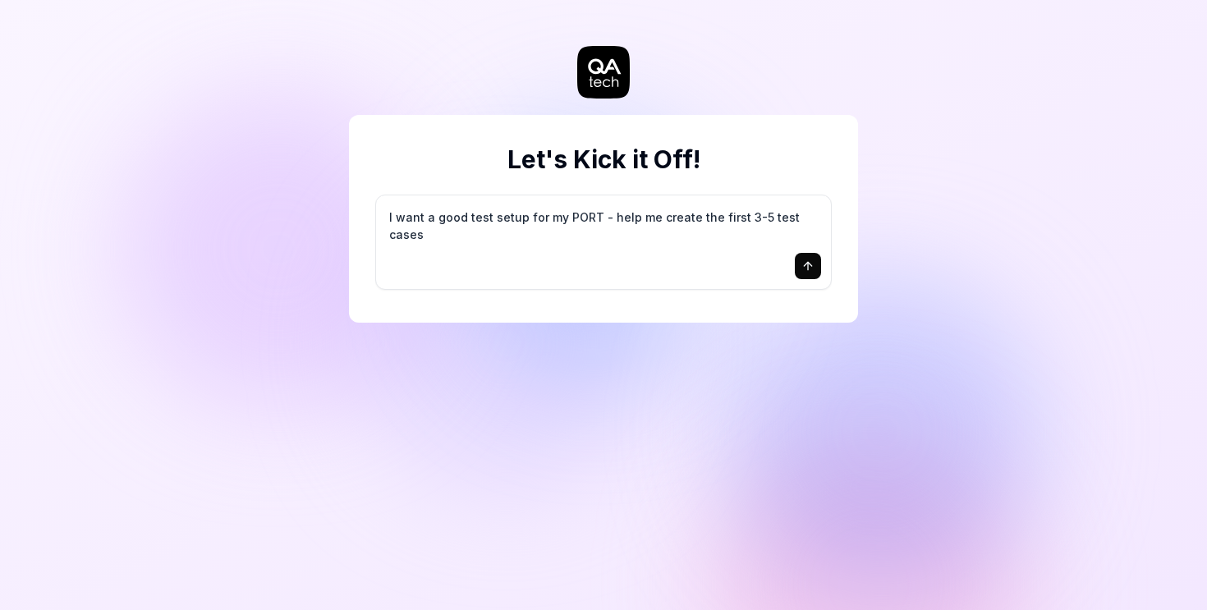
type textarea "I want a good test setup for my POR - help me create the first 3-5 test cases"
type textarea "*"
type textarea "I want a good test setup for my PO - help me create the first 3-5 test cases"
type textarea "*"
type textarea "I want a good test setup for my P - help me create the first 3-5 test cases"
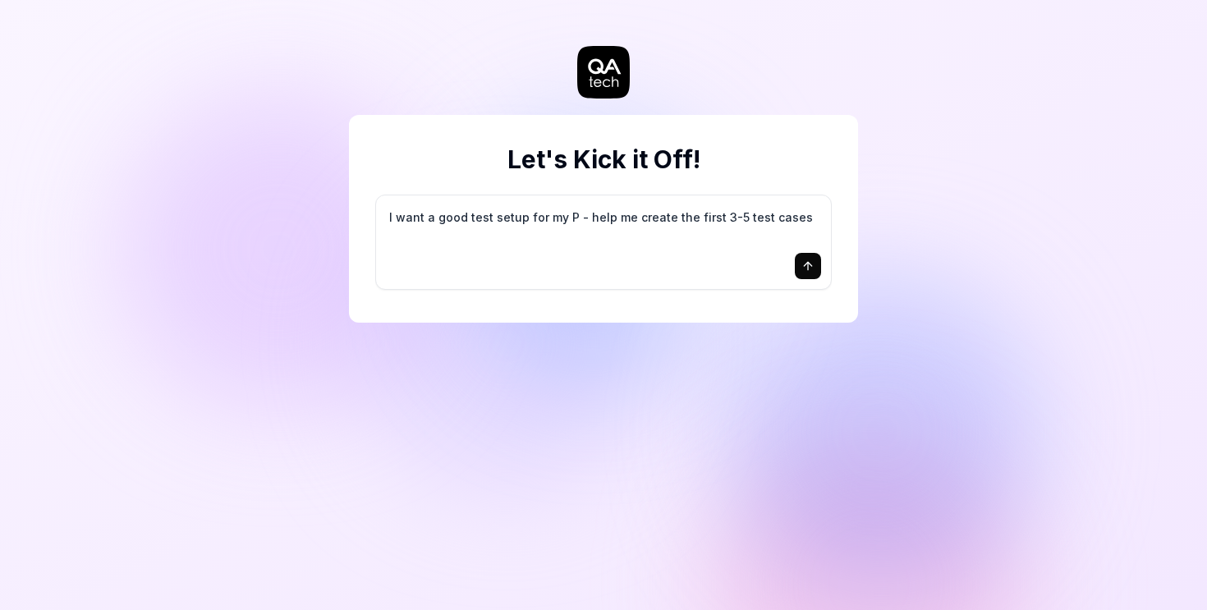
type textarea "*"
type textarea "I want a good test setup for my - help me create the first 3-5 test cases"
type textarea "*"
type textarea "I want a good test setup for my c - help me create the first 3-5 test cases"
type textarea "*"
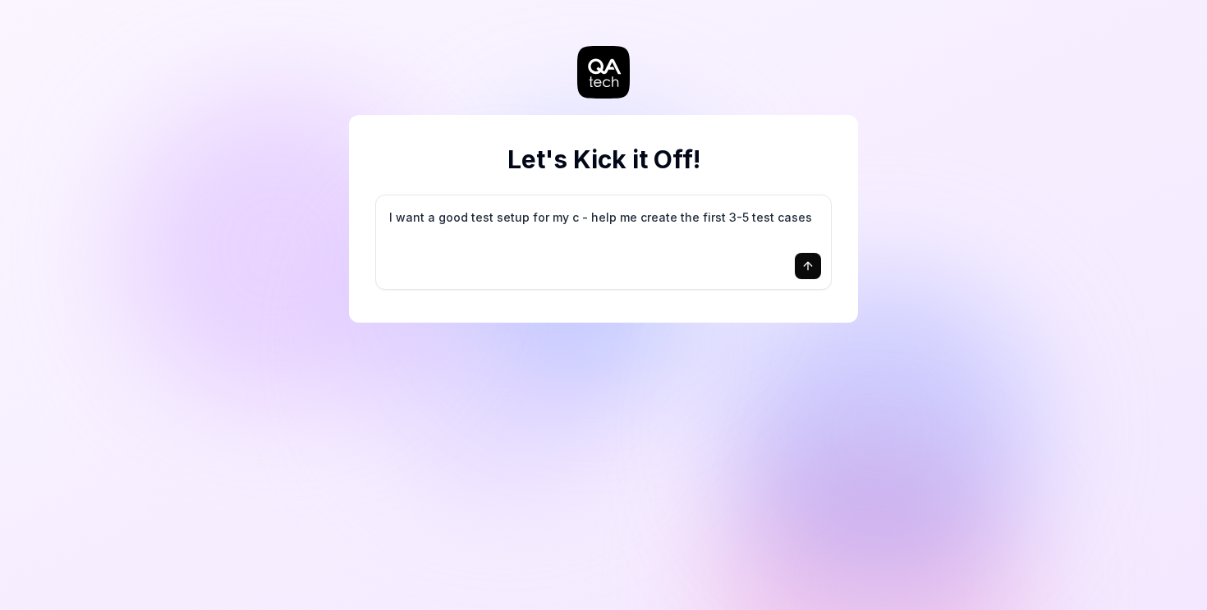
type textarea "I want a good test setup for my cp - help me create the first 3-5 test cases"
type textarea "*"
type textarea "I want a good test setup for my c - help me create the first 3-5 test cases"
type textarea "*"
type textarea "I want a good test setup for my - help me create the first 3-5 test cases"
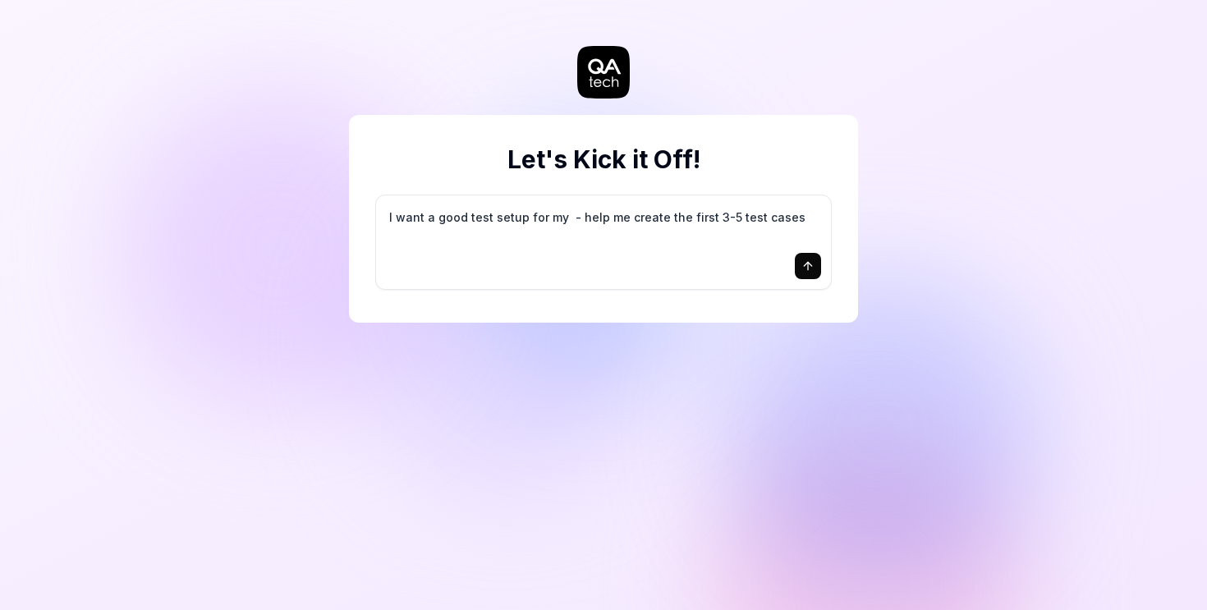
type textarea "*"
type textarea "I want a good test setup for my C - help me create the first 3-5 test cases"
type textarea "*"
type textarea "I want a good test setup for my CP - help me create the first 3-5 test cases"
type textarea "*"
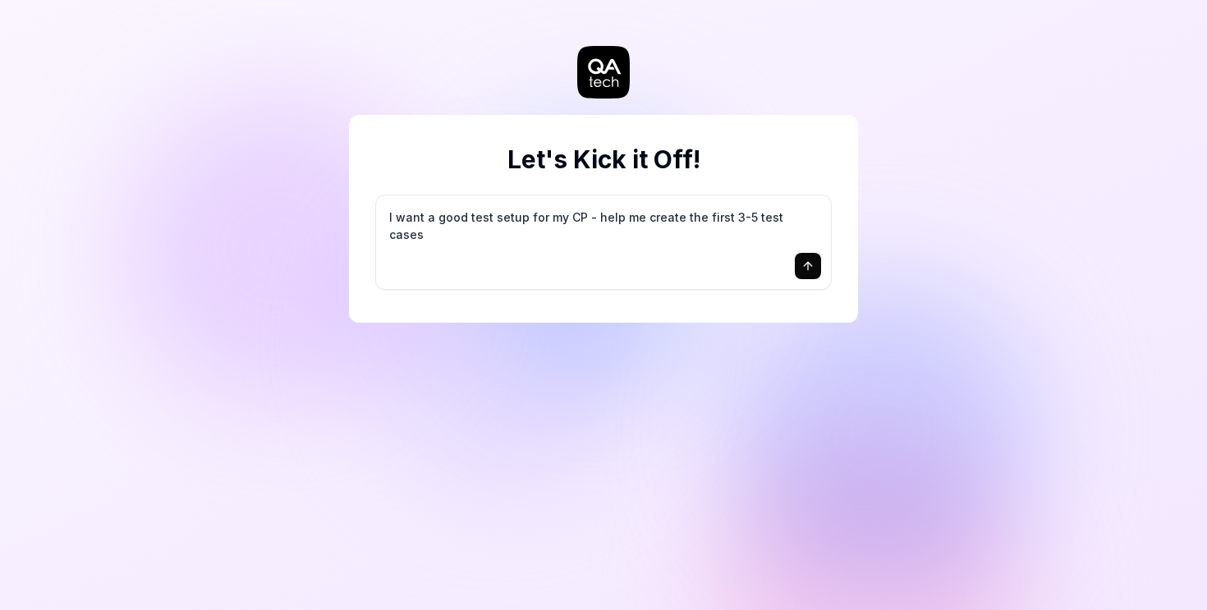
type textarea "I want a good test setup for my CPA - help me create the first 3-5 test cases"
type textarea "*"
type textarea "I want a good test setup for my CPA - help me create the first 3-5 test cases"
type textarea "*"
drag, startPoint x: 761, startPoint y: 217, endPoint x: 782, endPoint y: 255, distance: 44.1
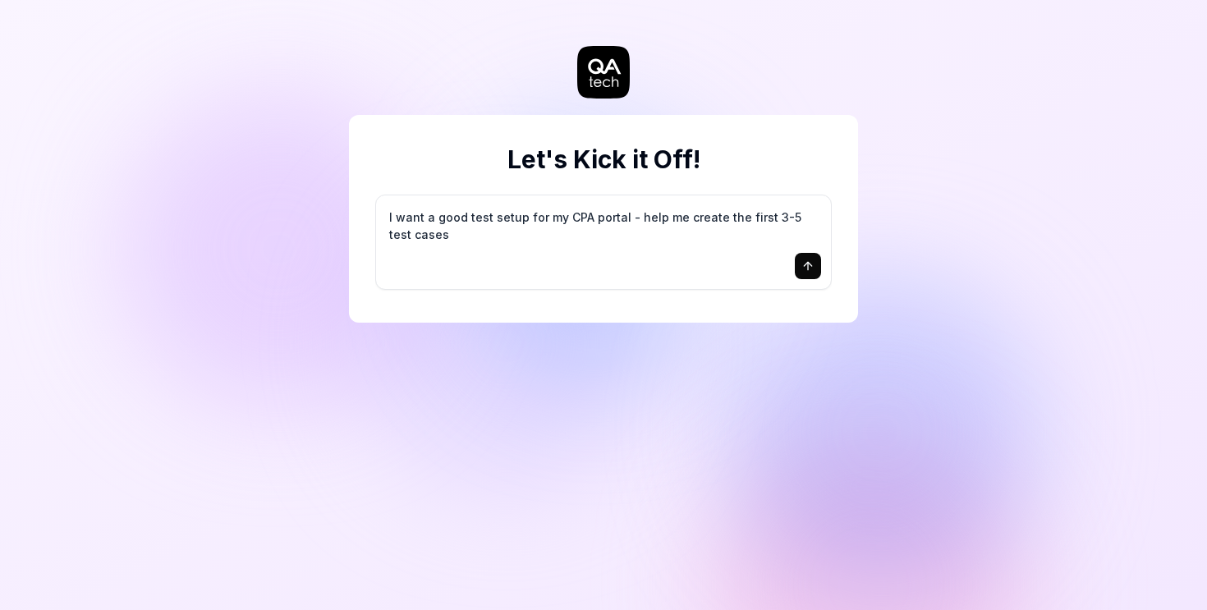
click at [782, 255] on div "I want a good test setup for my CPA portal - help me create the first 3-5 test …" at bounding box center [603, 242] width 455 height 94
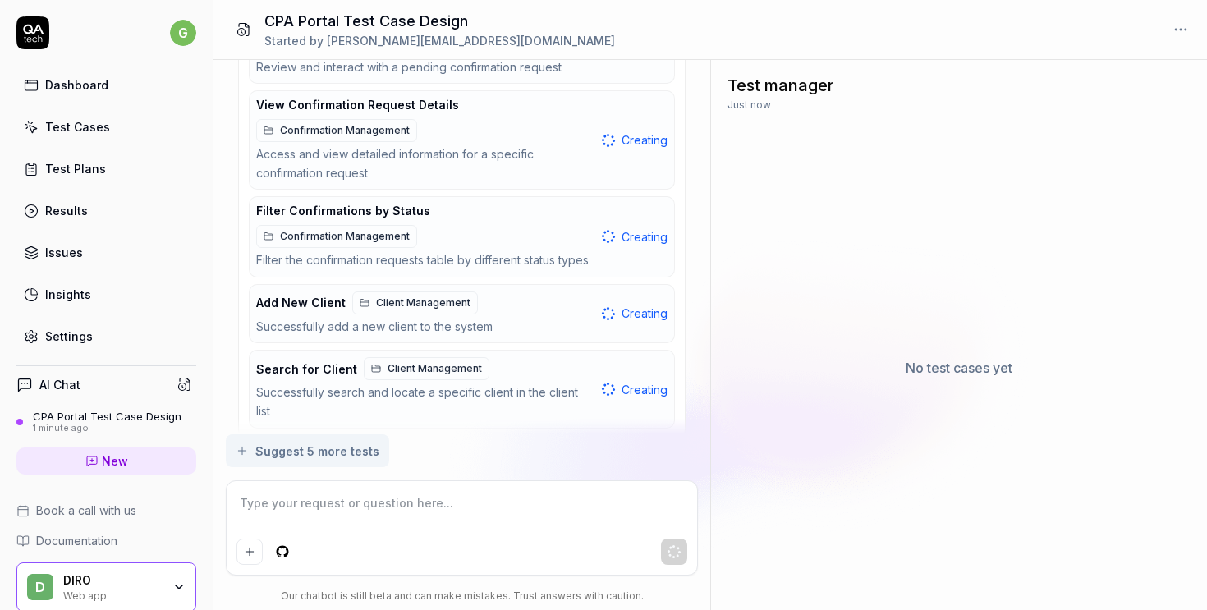
scroll to position [1235, 0]
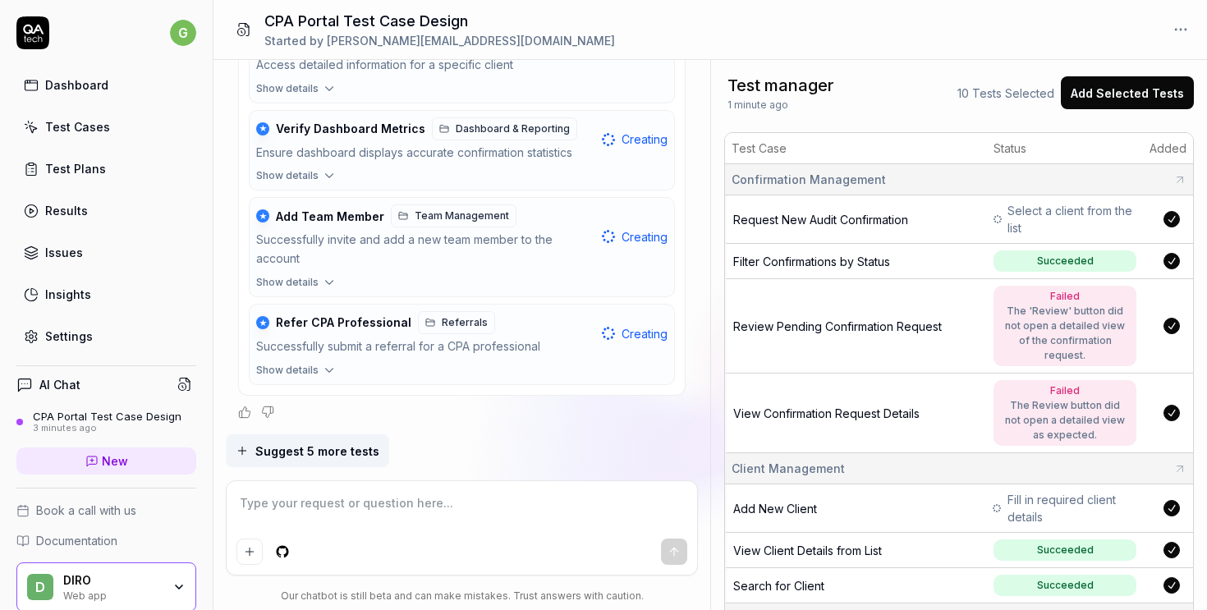
click at [837, 46] on div "CPA Portal Test Case Design Started by geetu@diro.io" at bounding box center [709, 30] width 993 height 60
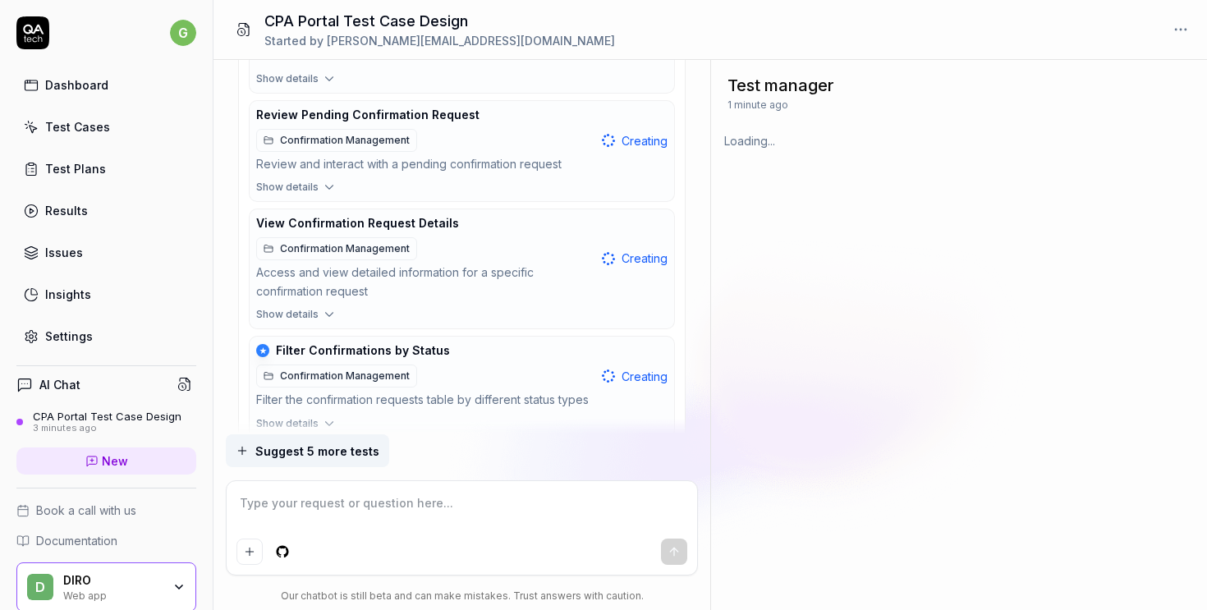
scroll to position [0, 0]
type textarea "*"
